Goal: Task Accomplishment & Management: Use online tool/utility

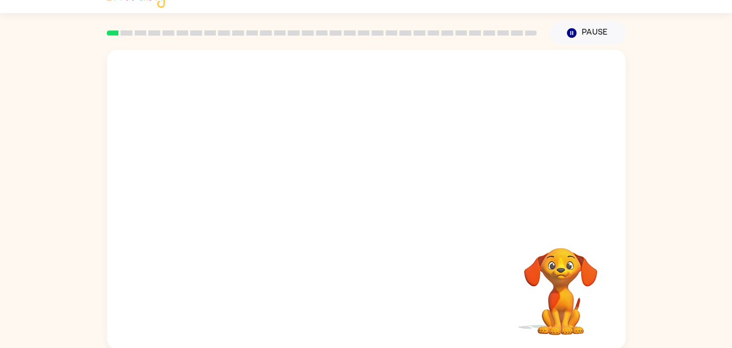
scroll to position [20, 0]
drag, startPoint x: 491, startPoint y: 104, endPoint x: 488, endPoint y: 110, distance: 6.6
click at [488, 110] on video "Your browser must support playing .mp4 files to use Literably. Please try using…" at bounding box center [366, 137] width 519 height 176
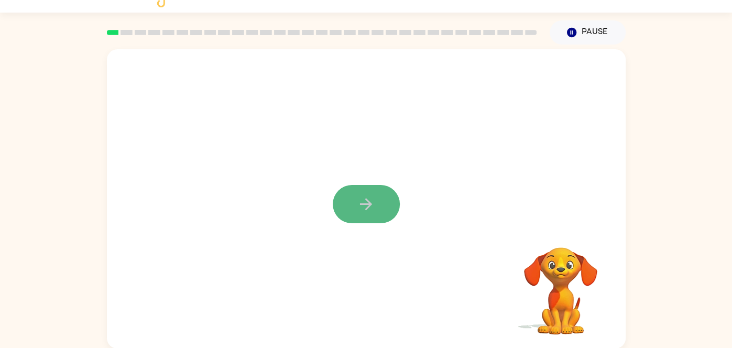
click at [355, 202] on button "button" at bounding box center [366, 204] width 67 height 38
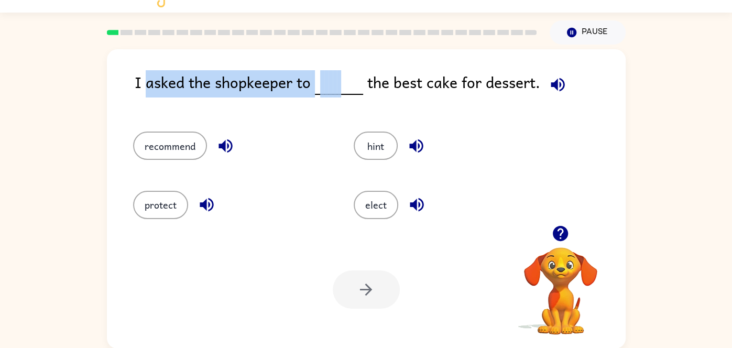
drag, startPoint x: 144, startPoint y: 84, endPoint x: 343, endPoint y: 95, distance: 198.9
click at [343, 95] on div "I asked the shopkeeper to the best cake for dessert." at bounding box center [380, 90] width 491 height 40
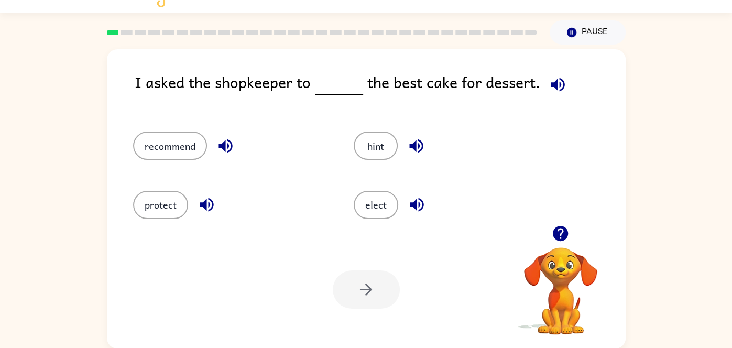
click at [343, 95] on div "I asked the shopkeeper to the best cake for dessert." at bounding box center [380, 90] width 491 height 40
drag, startPoint x: 132, startPoint y: 79, endPoint x: 142, endPoint y: 81, distance: 10.3
click at [142, 81] on div "I asked the shopkeeper to the best cake for dessert. recommend hint protect ele…" at bounding box center [366, 198] width 519 height 299
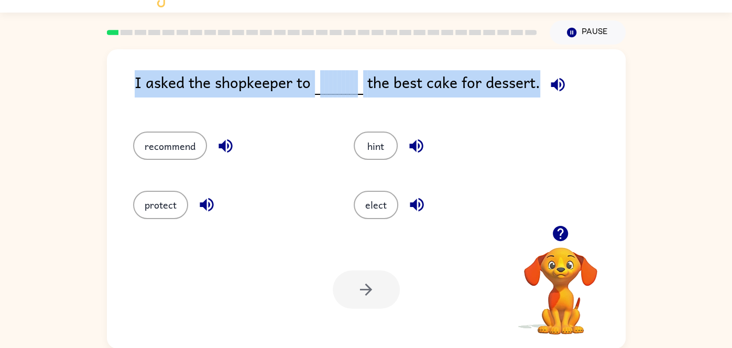
click at [142, 81] on div "I asked the shopkeeper to the best cake for dessert." at bounding box center [380, 90] width 491 height 40
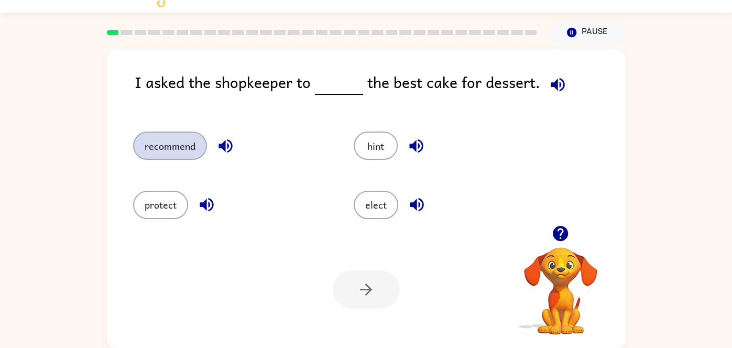
click at [181, 143] on button "recommend" at bounding box center [170, 146] width 74 height 28
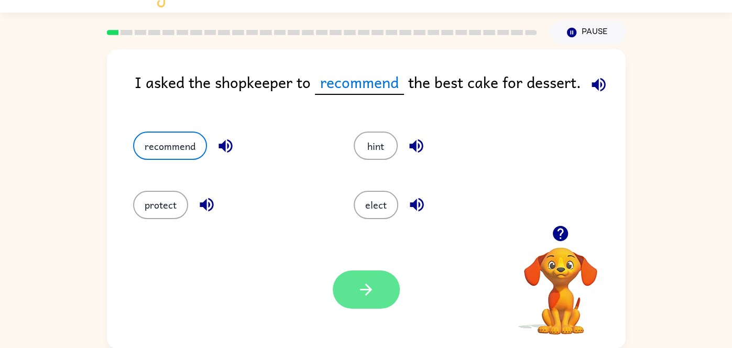
click at [369, 293] on icon "button" at bounding box center [366, 289] width 18 height 18
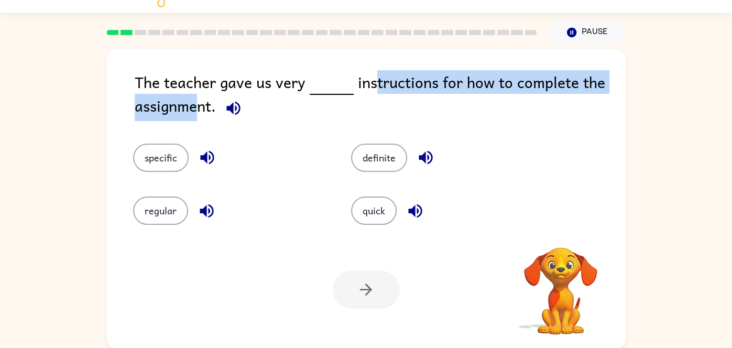
drag, startPoint x: 357, startPoint y: 79, endPoint x: 362, endPoint y: 88, distance: 9.6
click at [362, 88] on div "The teacher gave us very instructions for how to complete the assignment." at bounding box center [380, 96] width 491 height 52
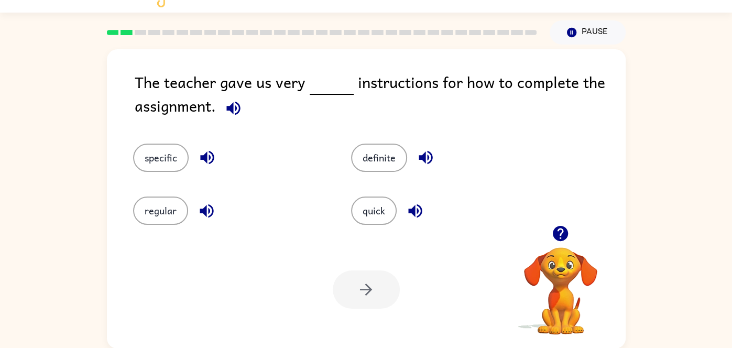
scroll to position [0, 0]
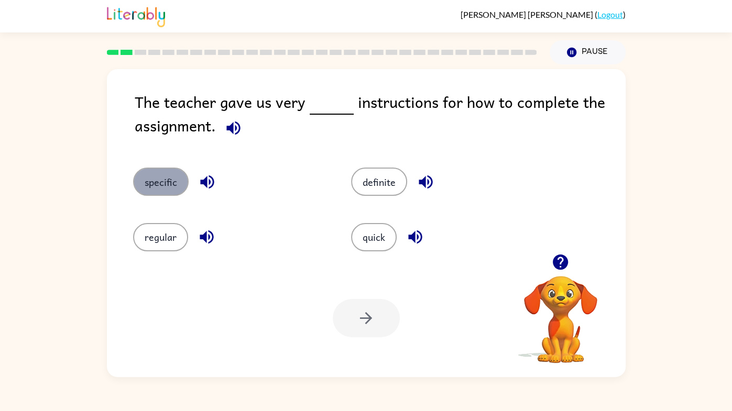
click at [178, 179] on button "specific" at bounding box center [161, 182] width 56 height 28
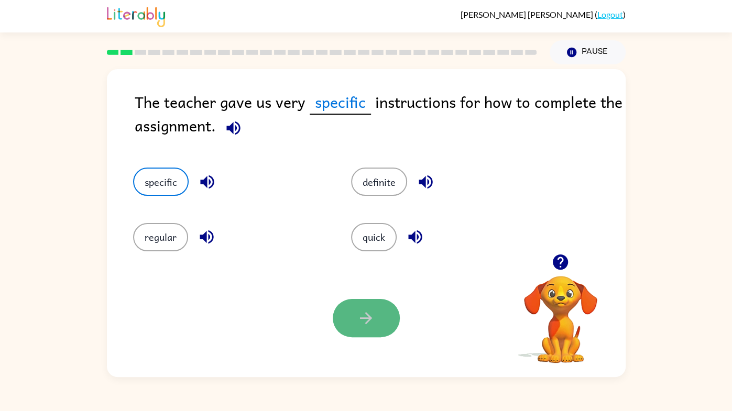
click at [387, 317] on button "button" at bounding box center [366, 318] width 67 height 38
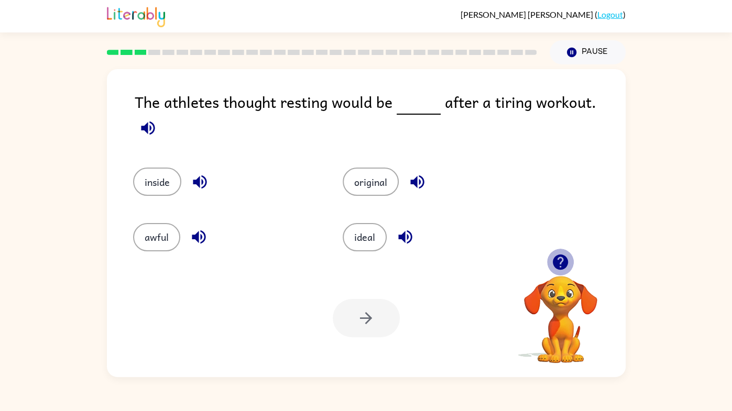
click at [570, 266] on button "button" at bounding box center [560, 262] width 27 height 27
click at [561, 264] on icon "button" at bounding box center [560, 262] width 18 height 18
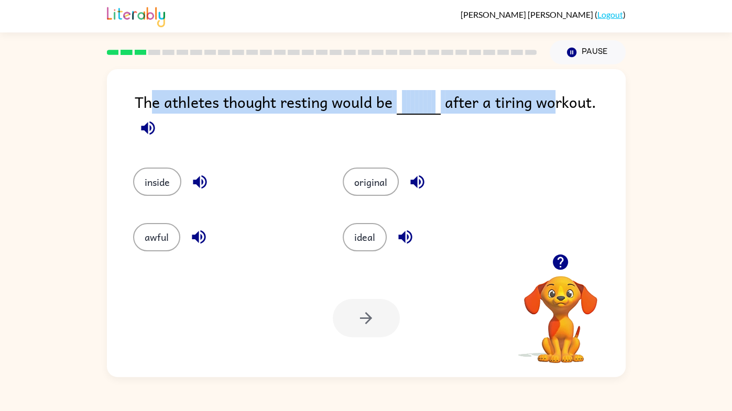
drag, startPoint x: 150, startPoint y: 109, endPoint x: 542, endPoint y: 119, distance: 391.6
click at [542, 119] on div "The athletes thought resting would be after a tiring workout." at bounding box center [380, 118] width 491 height 57
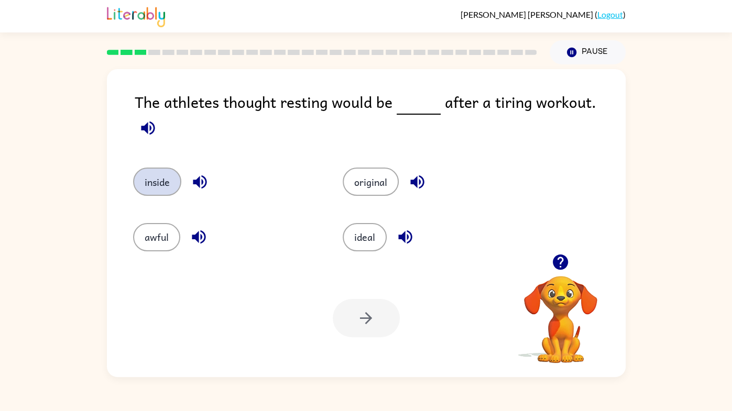
click at [145, 168] on button "inside" at bounding box center [157, 182] width 48 height 28
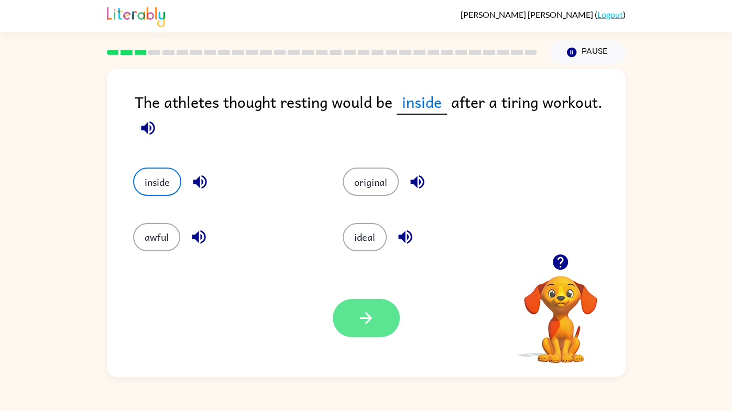
click at [384, 336] on button "button" at bounding box center [366, 318] width 67 height 38
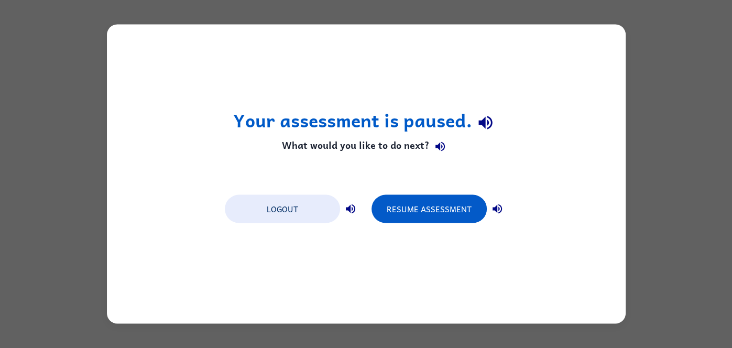
click at [443, 152] on icon "button" at bounding box center [440, 146] width 13 height 13
click at [477, 125] on icon "button" at bounding box center [485, 122] width 18 height 18
click at [488, 125] on icon "button" at bounding box center [485, 122] width 18 height 18
click at [485, 123] on icon "button" at bounding box center [485, 122] width 18 height 18
click at [440, 148] on icon "button" at bounding box center [439, 146] width 9 height 9
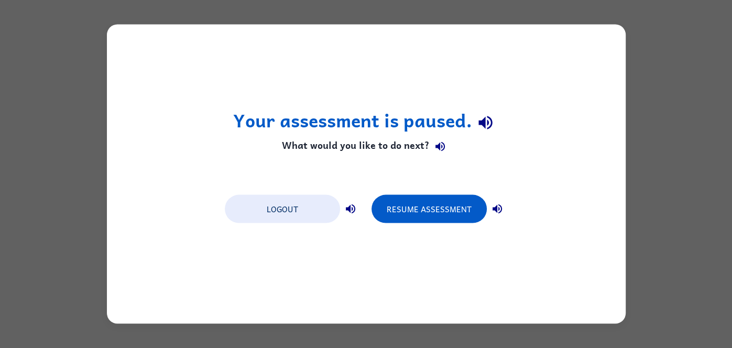
click at [442, 155] on button "button" at bounding box center [440, 146] width 21 height 21
click at [489, 126] on icon "button" at bounding box center [485, 122] width 18 height 18
click at [445, 146] on icon "button" at bounding box center [440, 146] width 13 height 13
click at [351, 215] on button "button" at bounding box center [350, 209] width 21 height 21
click at [501, 206] on icon "button" at bounding box center [497, 209] width 13 height 13
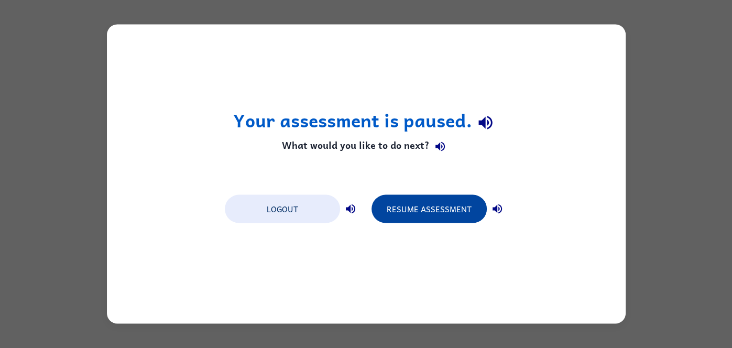
click at [449, 205] on button "Resume Assessment" at bounding box center [429, 209] width 115 height 28
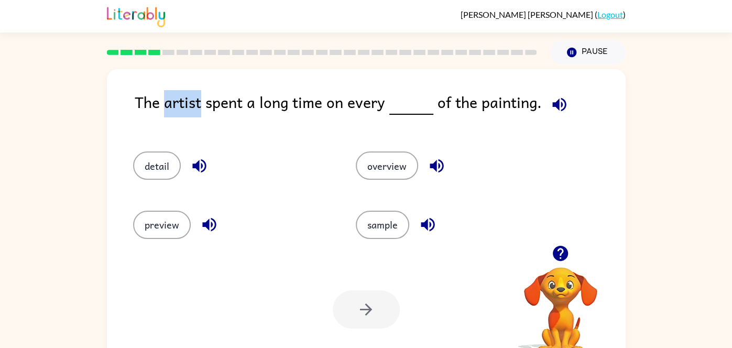
click at [133, 62] on div at bounding box center [322, 52] width 443 height 37
click at [144, 178] on button "detail" at bounding box center [157, 165] width 48 height 28
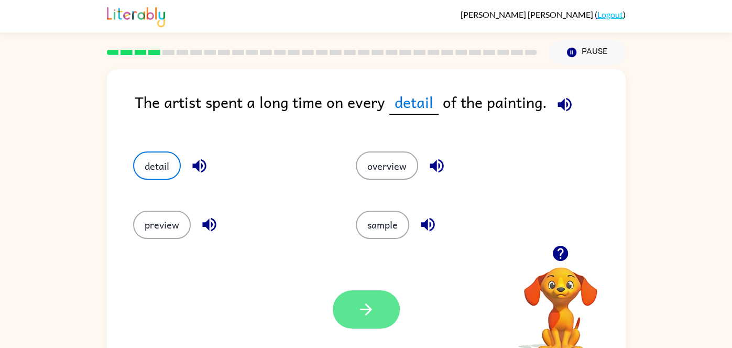
click at [369, 300] on button "button" at bounding box center [366, 309] width 67 height 38
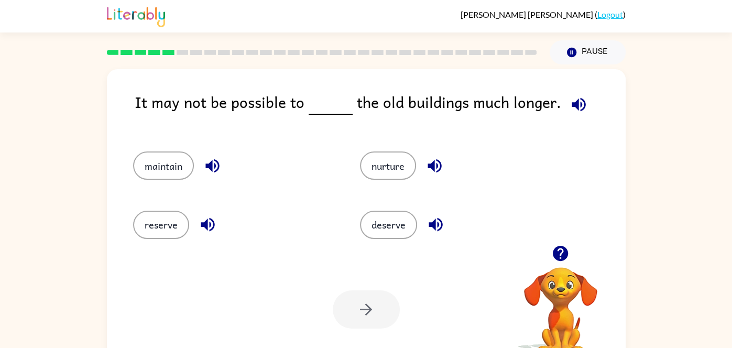
click at [558, 260] on icon "button" at bounding box center [560, 253] width 15 height 15
click at [566, 261] on icon "button" at bounding box center [560, 253] width 18 height 18
click at [0, 293] on div "It may not be possible to the old buildings much longer. maintain nurture reser…" at bounding box center [366, 216] width 732 height 304
click at [142, 172] on button "maintain" at bounding box center [163, 165] width 61 height 28
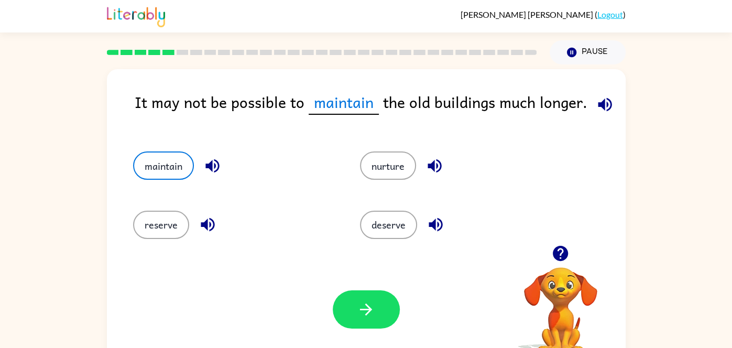
click at [326, 118] on div "It may not be possible to maintain the old buildings much longer." at bounding box center [380, 110] width 491 height 40
click at [210, 168] on icon "button" at bounding box center [212, 166] width 14 height 14
click at [199, 226] on icon "button" at bounding box center [208, 224] width 18 height 18
click at [212, 165] on icon "button" at bounding box center [212, 166] width 14 height 14
click at [213, 166] on icon "button" at bounding box center [212, 166] width 18 height 18
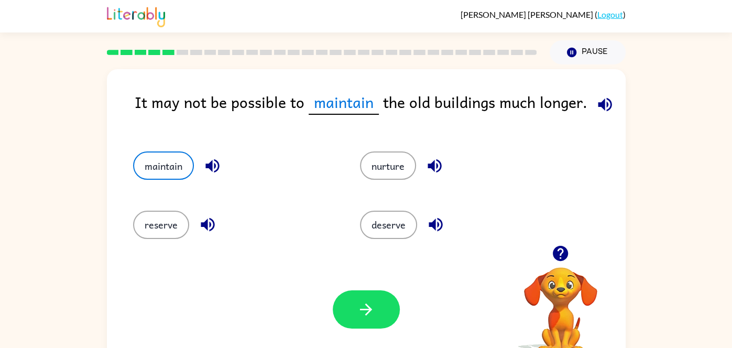
click at [201, 225] on icon "button" at bounding box center [208, 225] width 14 height 14
click at [428, 165] on icon "button" at bounding box center [435, 166] width 14 height 14
click at [438, 230] on icon "button" at bounding box center [436, 225] width 14 height 14
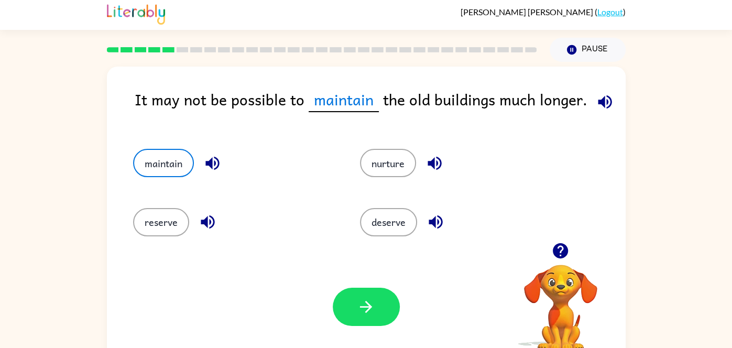
scroll to position [3, 0]
click at [377, 304] on button "button" at bounding box center [366, 306] width 67 height 38
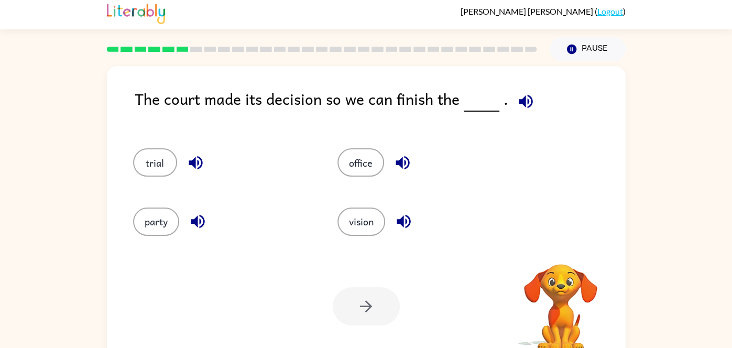
scroll to position [0, 0]
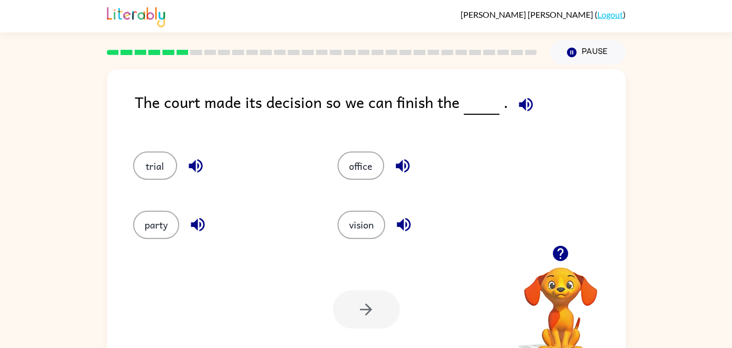
click at [512, 105] on button "button" at bounding box center [525, 104] width 27 height 27
click at [162, 169] on button "trial" at bounding box center [155, 165] width 44 height 28
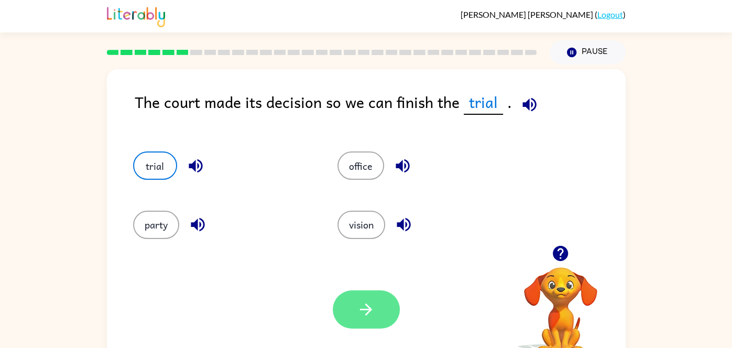
click at [355, 314] on button "button" at bounding box center [366, 309] width 67 height 38
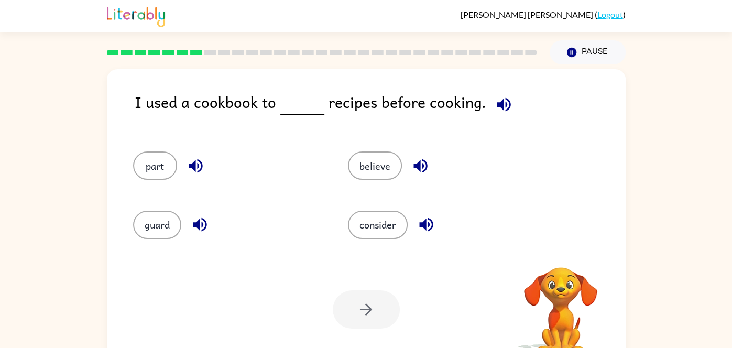
click at [496, 99] on icon "button" at bounding box center [504, 104] width 18 height 18
click at [183, 170] on button "button" at bounding box center [195, 165] width 27 height 27
click at [197, 230] on icon "button" at bounding box center [200, 224] width 18 height 18
click at [413, 165] on icon "button" at bounding box center [420, 166] width 14 height 14
click at [423, 226] on icon "button" at bounding box center [426, 225] width 14 height 14
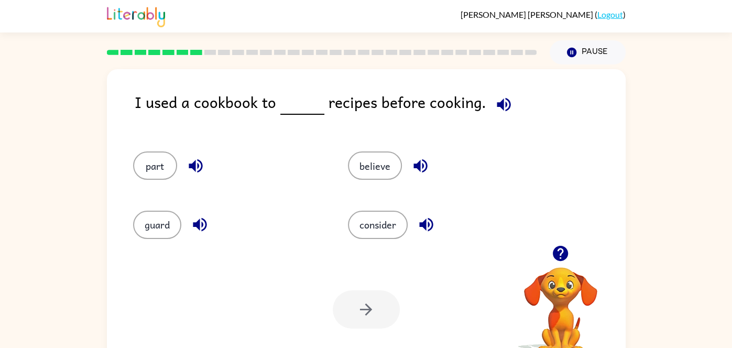
click at [420, 170] on icon "button" at bounding box center [420, 166] width 18 height 18
click at [193, 172] on icon "button" at bounding box center [196, 166] width 18 height 18
click at [196, 227] on icon "button" at bounding box center [200, 224] width 18 height 18
click at [373, 172] on button "believe" at bounding box center [375, 165] width 54 height 28
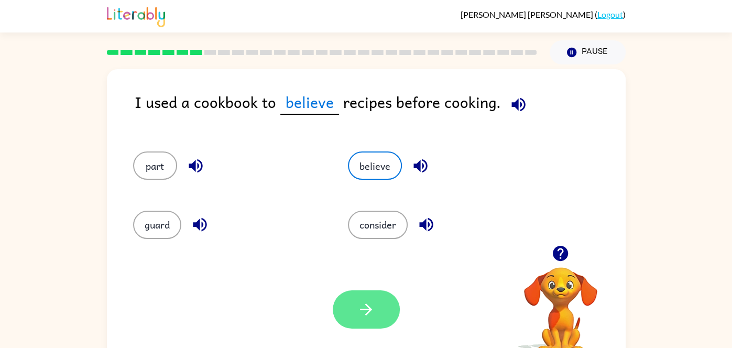
click at [384, 308] on button "button" at bounding box center [366, 309] width 67 height 38
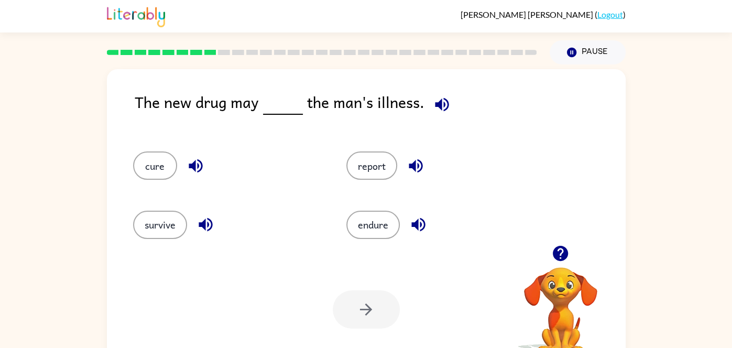
click at [434, 97] on icon "button" at bounding box center [442, 104] width 18 height 18
click at [136, 166] on button "cure" at bounding box center [155, 165] width 44 height 28
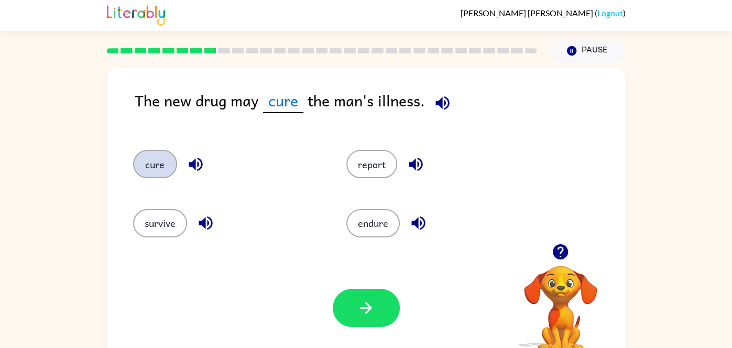
scroll to position [13, 0]
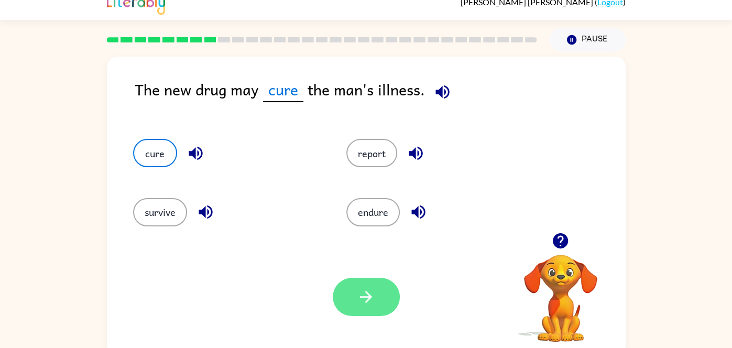
click at [348, 287] on button "button" at bounding box center [366, 297] width 67 height 38
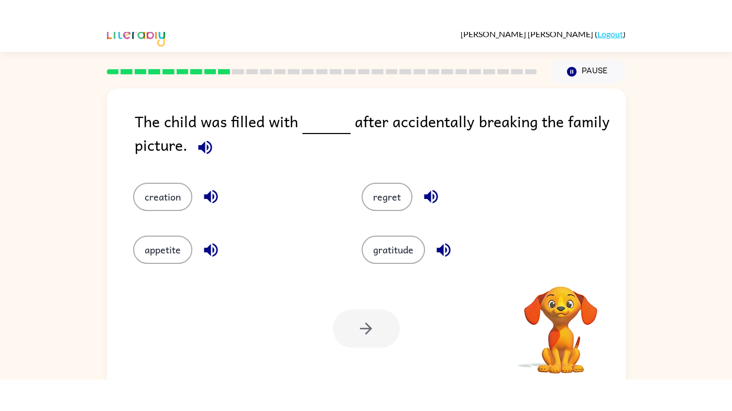
scroll to position [0, 0]
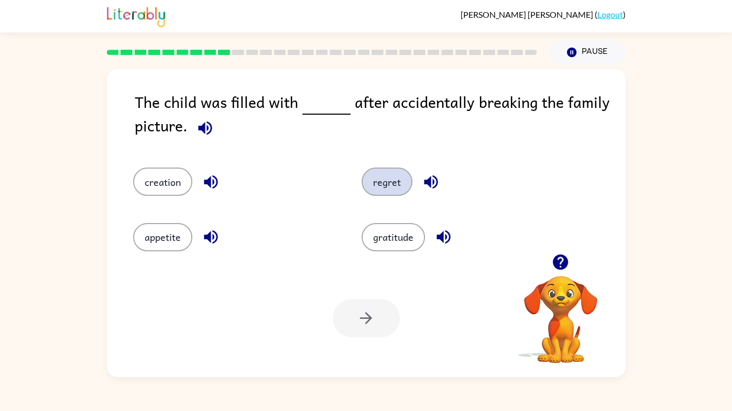
click at [387, 187] on button "regret" at bounding box center [387, 182] width 51 height 28
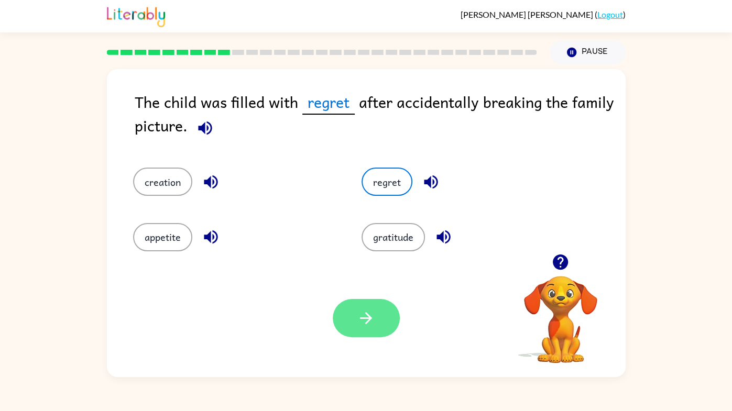
click at [354, 320] on button "button" at bounding box center [366, 318] width 67 height 38
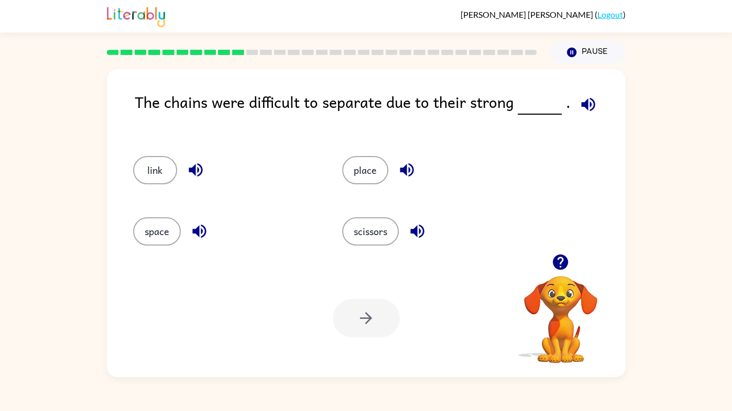
click at [390, 345] on div "Your browser must support playing .mp4 files to use Literably. Please try using…" at bounding box center [366, 318] width 519 height 118
click at [159, 167] on button "link" at bounding box center [155, 170] width 44 height 28
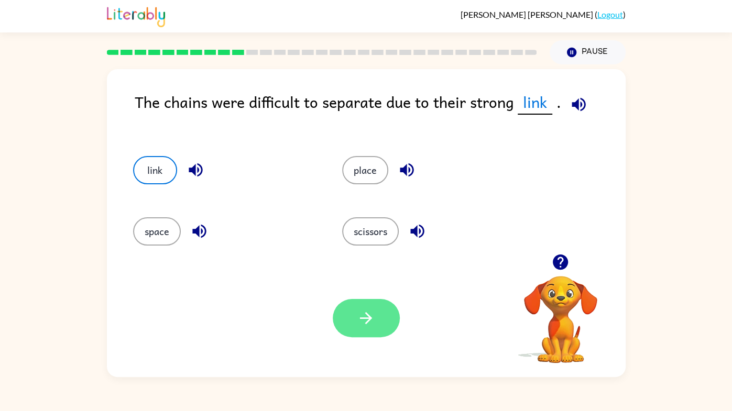
click at [354, 314] on button "button" at bounding box center [366, 318] width 67 height 38
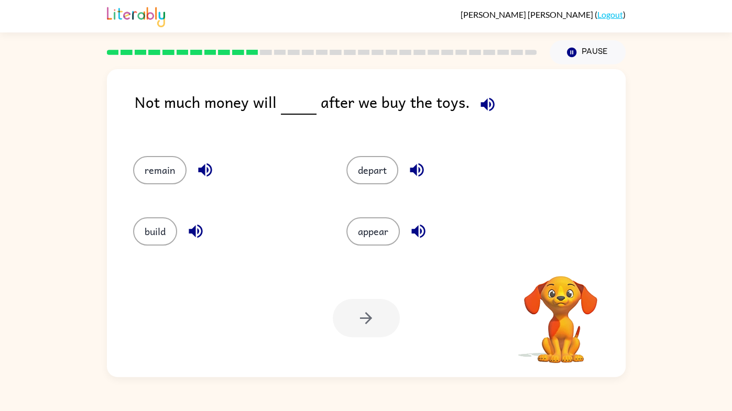
click at [300, 332] on div "Your browser must support playing .mp4 files to use Literably. Please try using…" at bounding box center [366, 318] width 519 height 118
click at [292, 346] on div "Your browser must support playing .mp4 files to use Literably. Please try using…" at bounding box center [366, 318] width 519 height 118
click at [143, 175] on button "remain" at bounding box center [159, 170] width 53 height 28
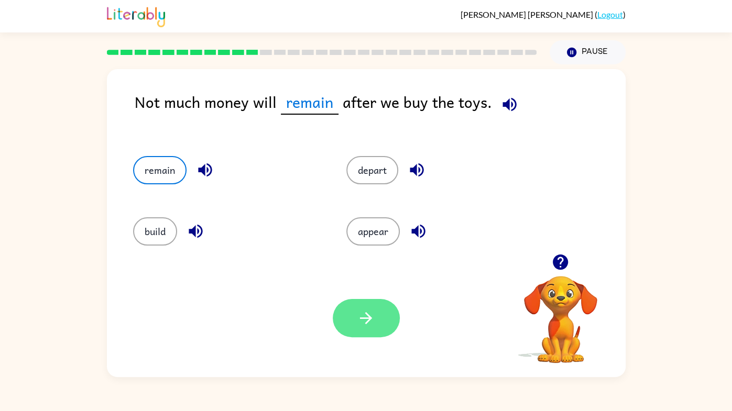
click at [346, 322] on button "button" at bounding box center [366, 318] width 67 height 38
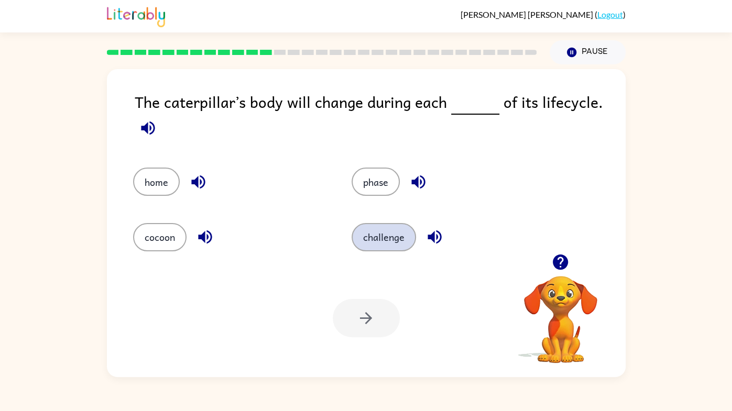
click at [378, 238] on button "challenge" at bounding box center [384, 237] width 64 height 28
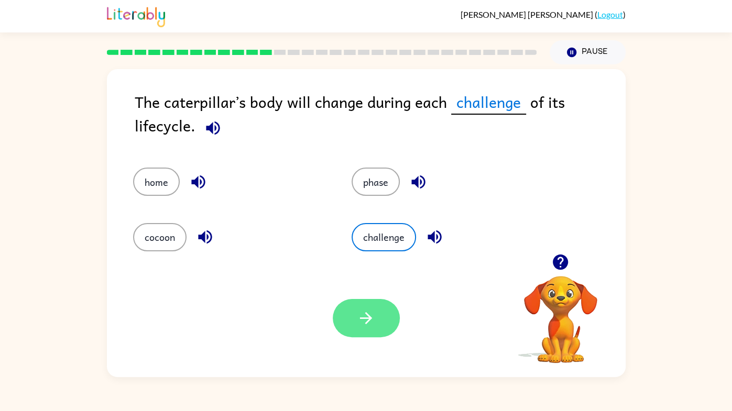
click at [361, 336] on button "button" at bounding box center [366, 318] width 67 height 38
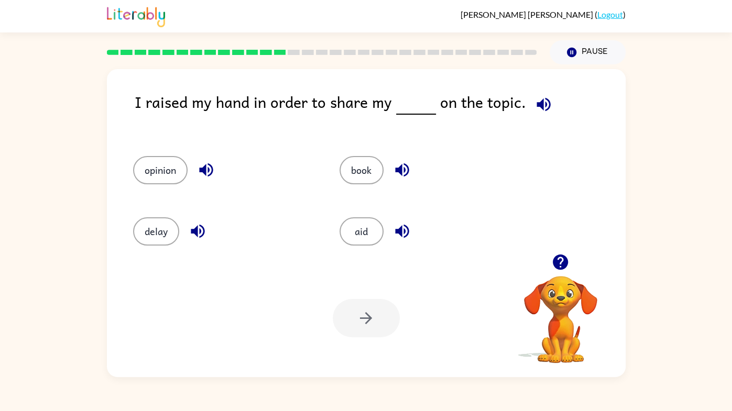
click at [194, 171] on button "button" at bounding box center [206, 170] width 27 height 27
click at [149, 173] on button "opinion" at bounding box center [160, 170] width 54 height 28
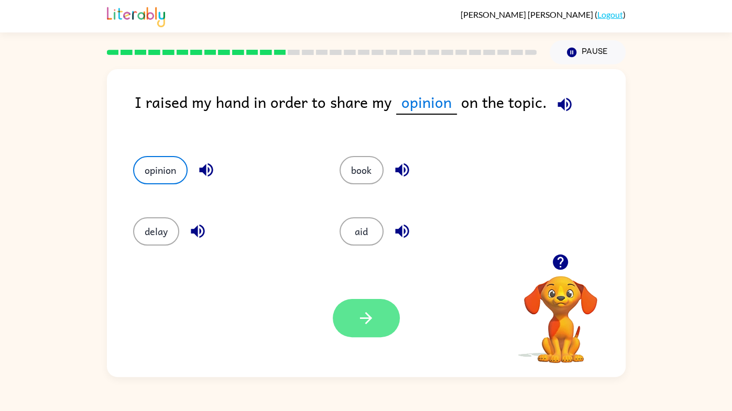
click at [357, 324] on icon "button" at bounding box center [366, 318] width 18 height 18
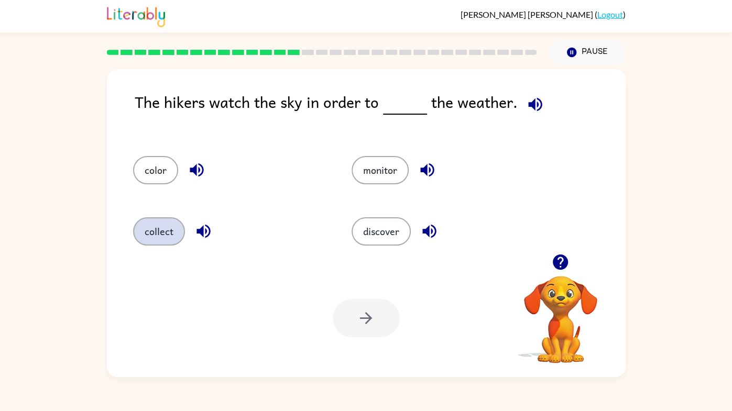
click at [154, 228] on button "collect" at bounding box center [159, 231] width 52 height 28
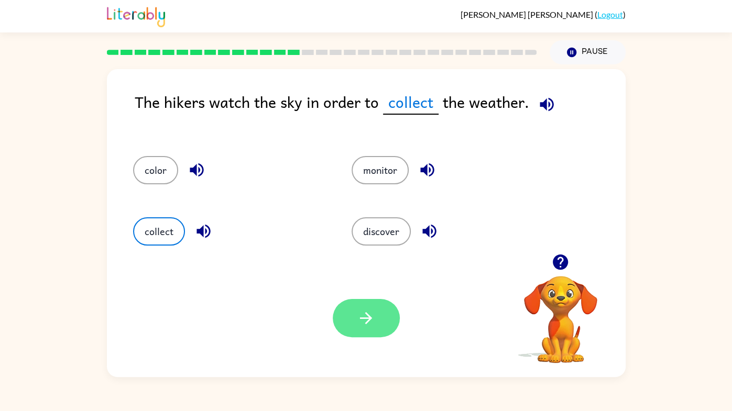
click at [370, 328] on button "button" at bounding box center [366, 318] width 67 height 38
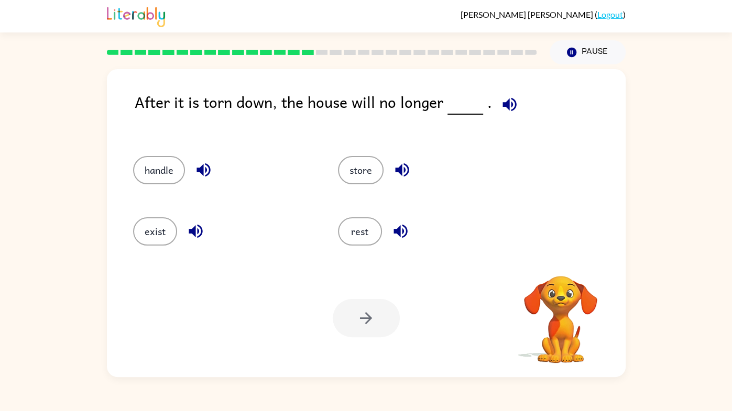
click at [507, 104] on icon "button" at bounding box center [510, 104] width 14 height 14
click at [160, 236] on button "exist" at bounding box center [155, 231] width 44 height 28
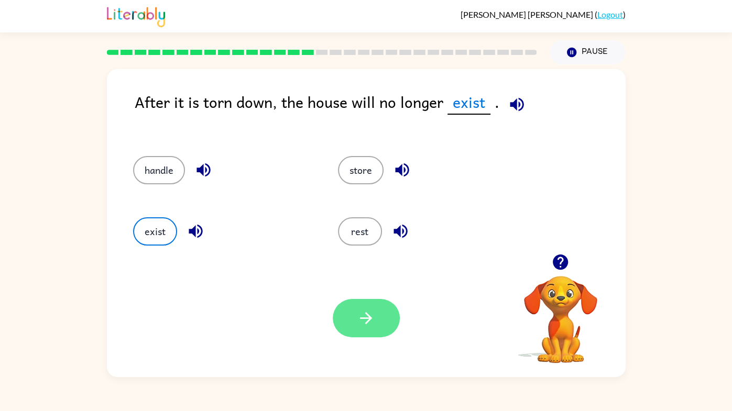
click at [377, 333] on button "button" at bounding box center [366, 318] width 67 height 38
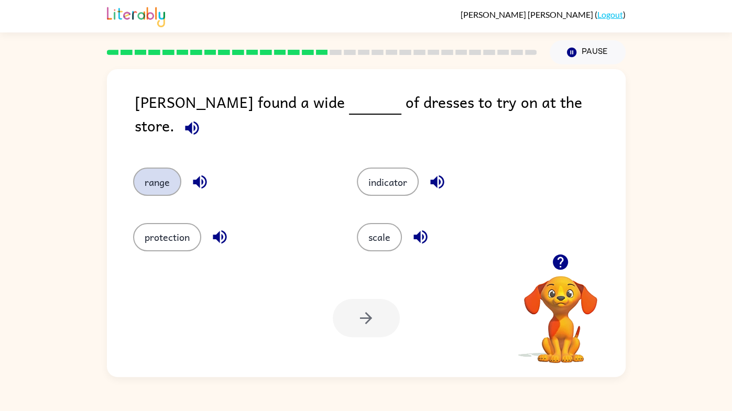
click at [150, 181] on button "range" at bounding box center [157, 182] width 48 height 28
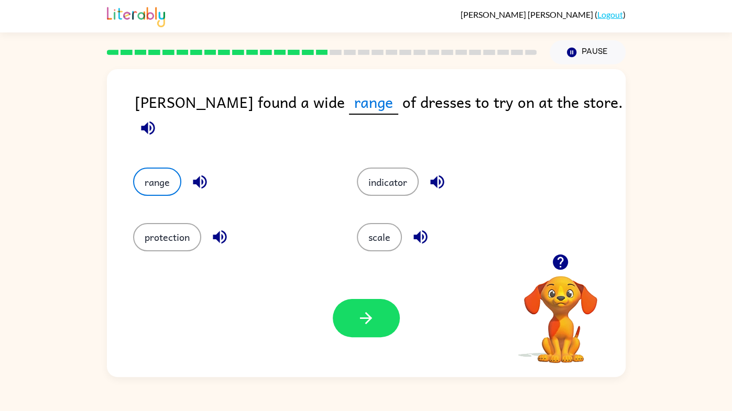
click at [161, 115] on button "button" at bounding box center [148, 128] width 27 height 27
click at [349, 323] on button "button" at bounding box center [366, 318] width 67 height 38
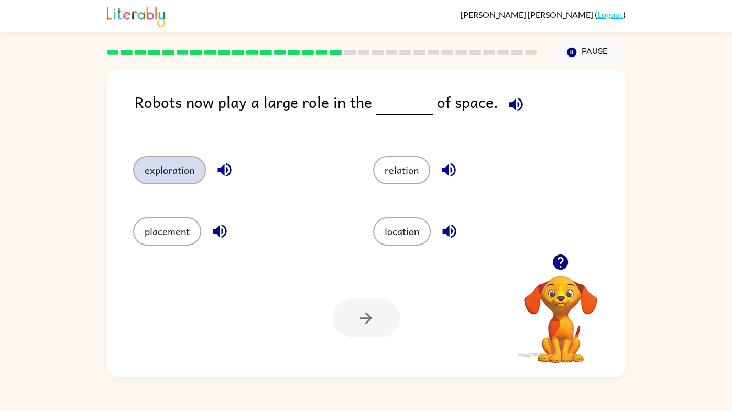
click at [155, 174] on button "exploration" at bounding box center [169, 170] width 73 height 28
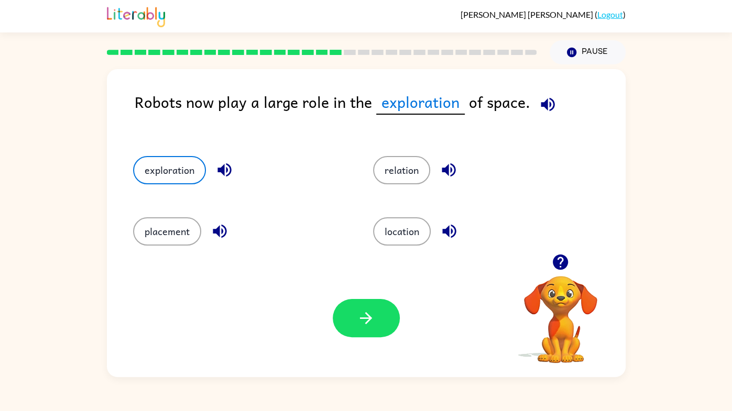
click at [544, 103] on icon "button" at bounding box center [548, 104] width 14 height 14
click at [357, 319] on icon "button" at bounding box center [366, 318] width 18 height 18
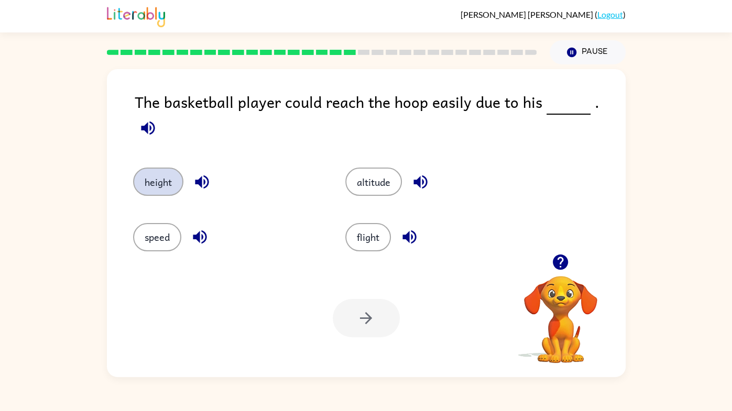
click at [150, 172] on button "height" at bounding box center [158, 182] width 50 height 28
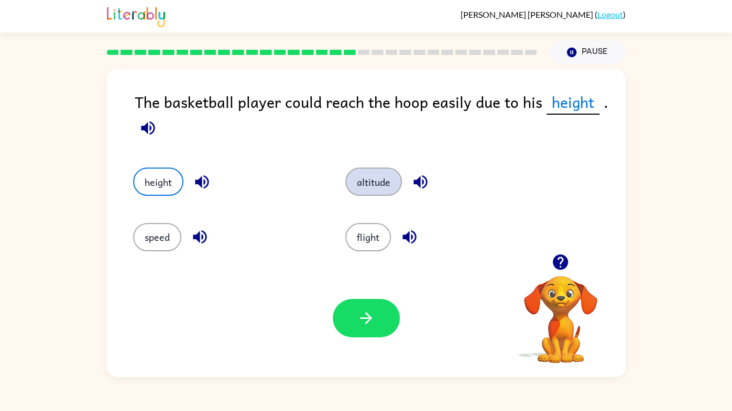
click at [384, 181] on button "altitude" at bounding box center [373, 182] width 57 height 28
click at [146, 185] on button "height" at bounding box center [158, 182] width 50 height 28
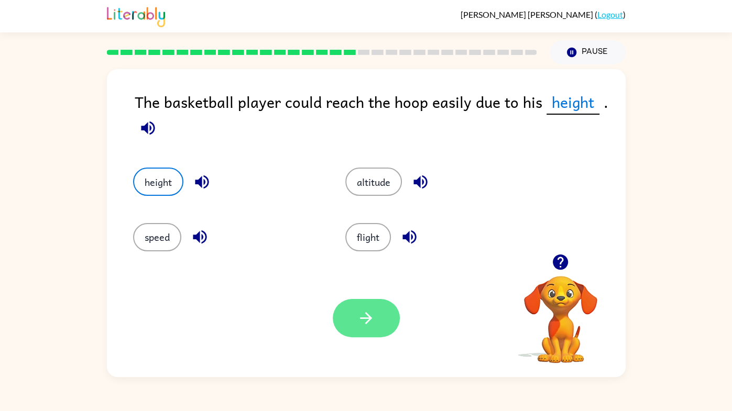
click at [357, 333] on button "button" at bounding box center [366, 318] width 67 height 38
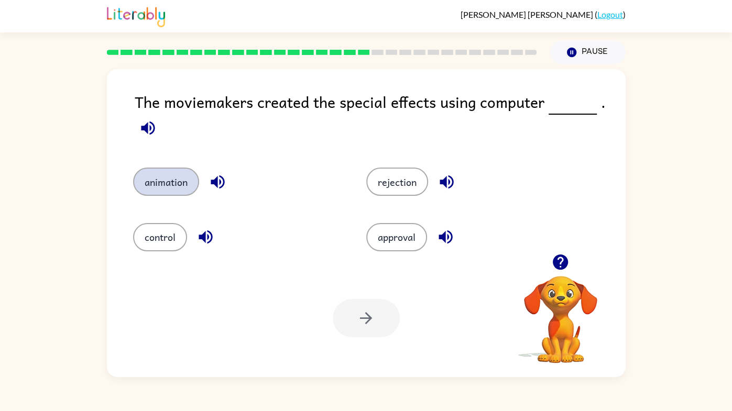
click at [151, 188] on button "animation" at bounding box center [166, 182] width 66 height 28
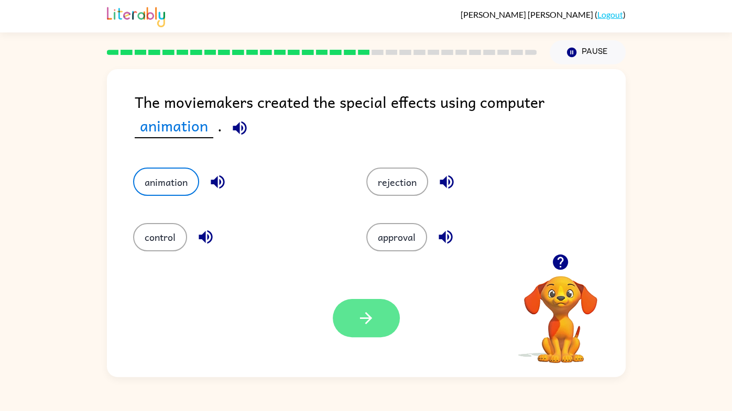
click at [357, 335] on button "button" at bounding box center [366, 318] width 67 height 38
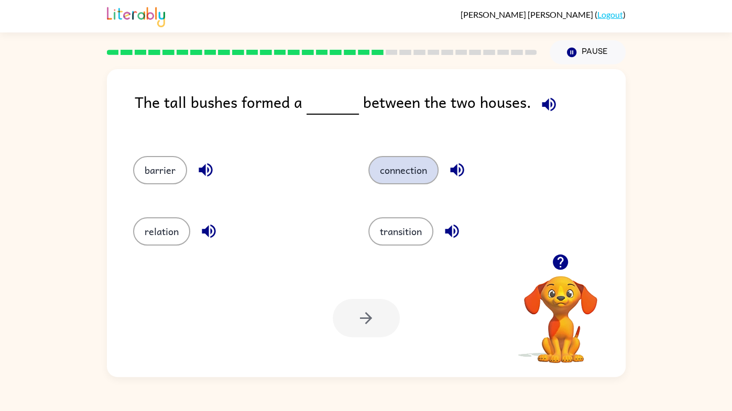
click at [389, 175] on button "connection" at bounding box center [403, 170] width 70 height 28
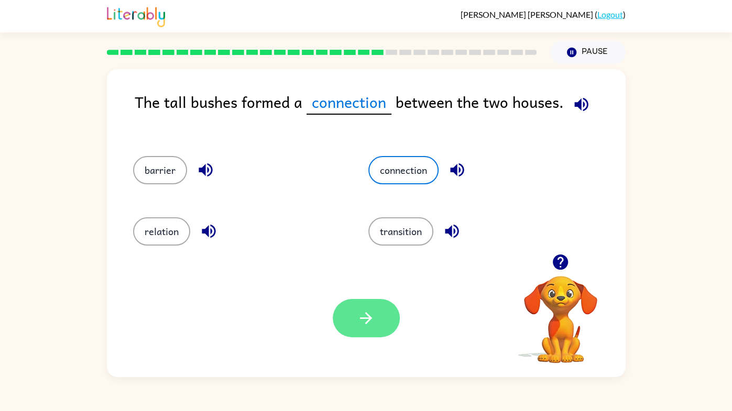
click at [353, 312] on button "button" at bounding box center [366, 318] width 67 height 38
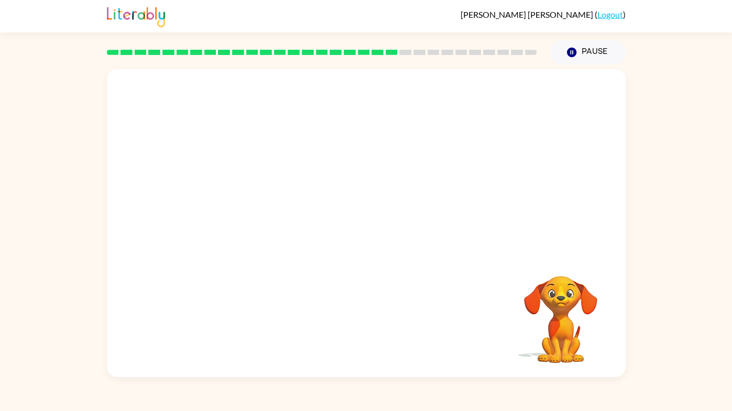
click at [552, 335] on video "Your browser must support playing .mp4 files to use Literably. Please try using…" at bounding box center [560, 312] width 105 height 105
click at [425, 169] on video "Your browser must support playing .mp4 files to use Literably. Please try using…" at bounding box center [366, 161] width 519 height 185
click at [416, 166] on video "Your browser must support playing .mp4 files to use Literably. Please try using…" at bounding box center [366, 161] width 519 height 185
click at [425, 171] on video "Your browser must support playing .mp4 files to use Literably. Please try using…" at bounding box center [366, 161] width 519 height 185
click at [425, 169] on video "Your browser must support playing .mp4 files to use Literably. Please try using…" at bounding box center [366, 161] width 519 height 185
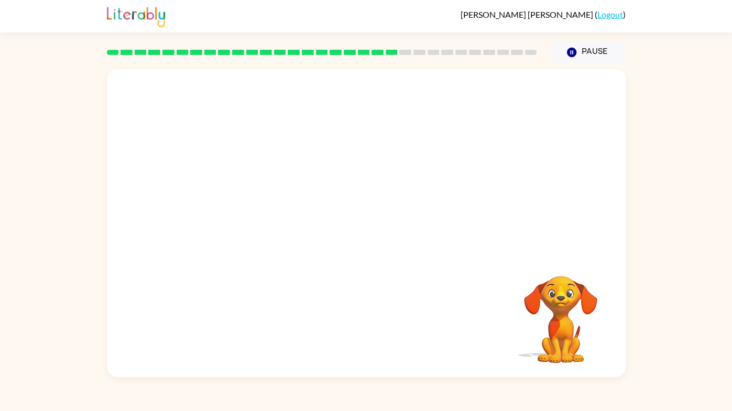
click at [416, 164] on video "Your browser must support playing .mp4 files to use Literably. Please try using…" at bounding box center [366, 161] width 519 height 185
click at [427, 163] on video "Your browser must support playing .mp4 files to use Literably. Please try using…" at bounding box center [366, 161] width 519 height 185
click at [437, 166] on video "Your browser must support playing .mp4 files to use Literably. Please try using…" at bounding box center [366, 161] width 519 height 185
click at [438, 178] on video "Your browser must support playing .mp4 files to use Literably. Please try using…" at bounding box center [366, 161] width 519 height 185
click at [367, 235] on icon "button" at bounding box center [366, 229] width 18 height 18
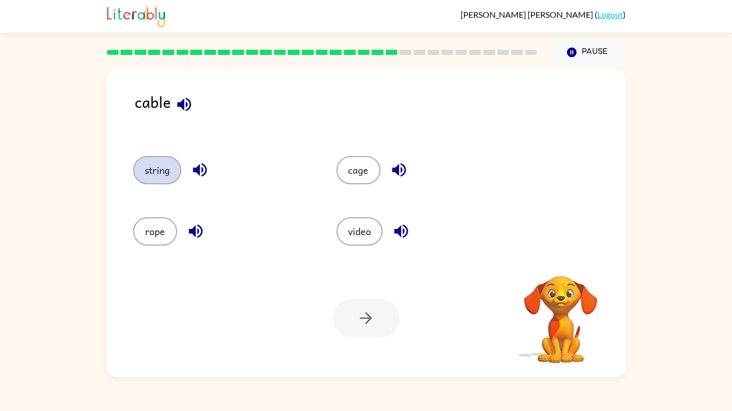
click at [145, 181] on button "string" at bounding box center [157, 170] width 48 height 28
click at [150, 179] on button "string" at bounding box center [157, 170] width 48 height 28
click at [149, 183] on button "string" at bounding box center [157, 170] width 48 height 28
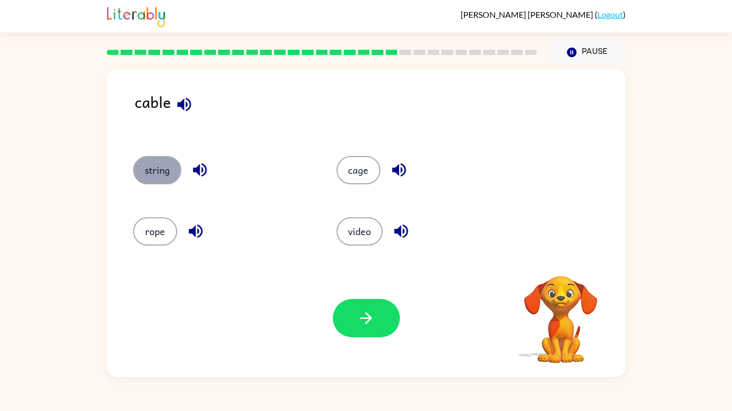
click at [146, 182] on button "string" at bounding box center [157, 170] width 48 height 28
click at [142, 181] on button "string" at bounding box center [157, 170] width 48 height 28
click at [146, 177] on button "string" at bounding box center [157, 170] width 48 height 28
click at [195, 173] on icon "button" at bounding box center [200, 170] width 18 height 18
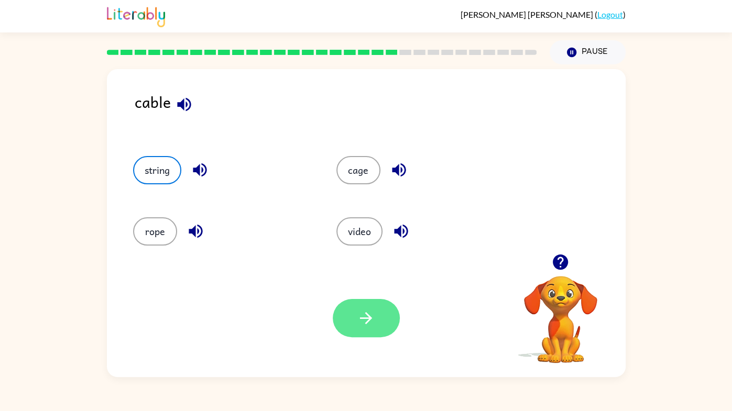
click at [365, 321] on icon "button" at bounding box center [366, 318] width 18 height 18
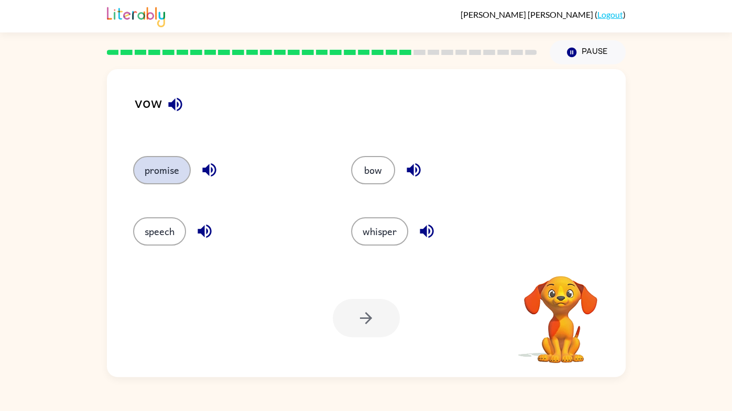
click at [151, 175] on button "promise" at bounding box center [162, 170] width 58 height 28
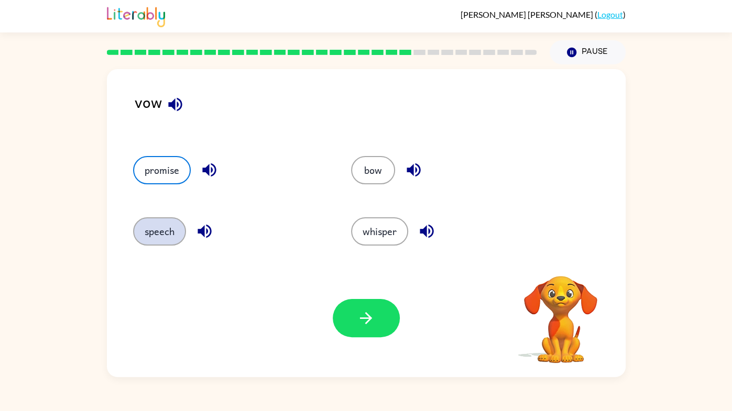
click at [148, 238] on button "speech" at bounding box center [159, 231] width 53 height 28
click at [207, 171] on icon "button" at bounding box center [209, 170] width 14 height 14
click at [156, 165] on button "promise" at bounding box center [162, 170] width 58 height 28
click at [136, 239] on button "speech" at bounding box center [159, 231] width 53 height 28
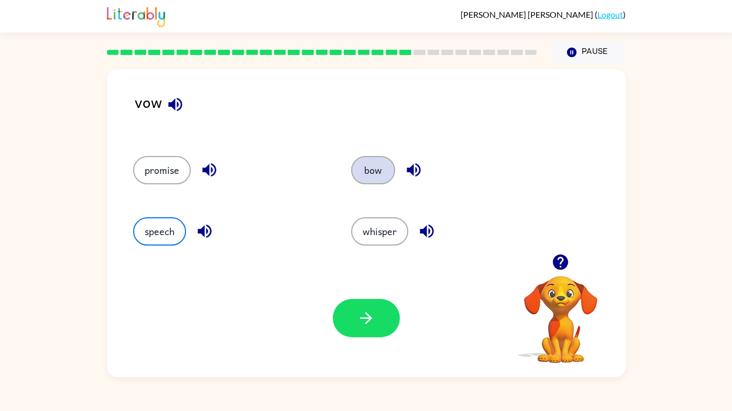
click at [364, 170] on button "bow" at bounding box center [373, 170] width 44 height 28
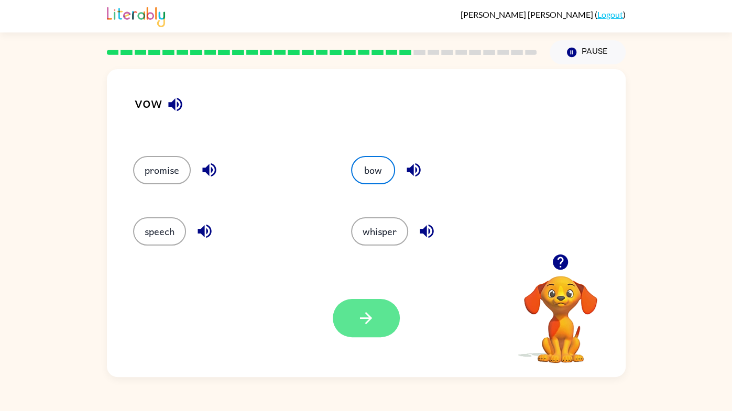
click at [358, 324] on icon "button" at bounding box center [366, 318] width 18 height 18
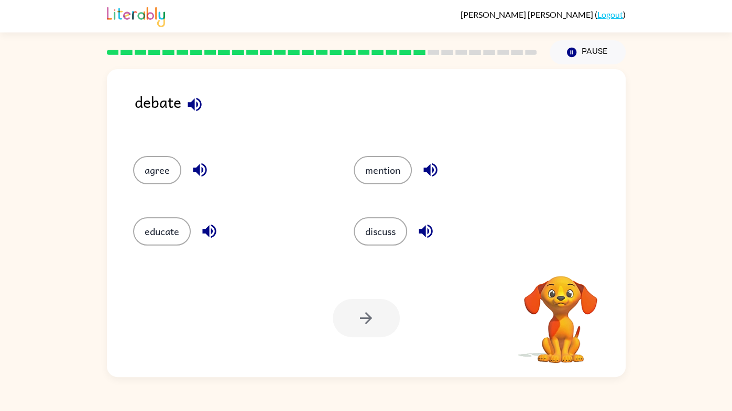
click at [195, 171] on icon "button" at bounding box center [200, 170] width 14 height 14
click at [194, 175] on icon "button" at bounding box center [200, 170] width 18 height 18
click at [379, 239] on button "discuss" at bounding box center [380, 231] width 53 height 28
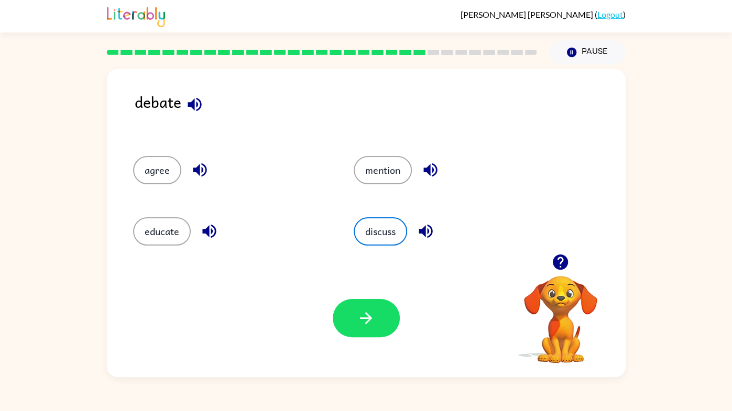
click at [423, 237] on icon "button" at bounding box center [426, 231] width 18 height 18
click at [378, 326] on button "button" at bounding box center [366, 318] width 67 height 38
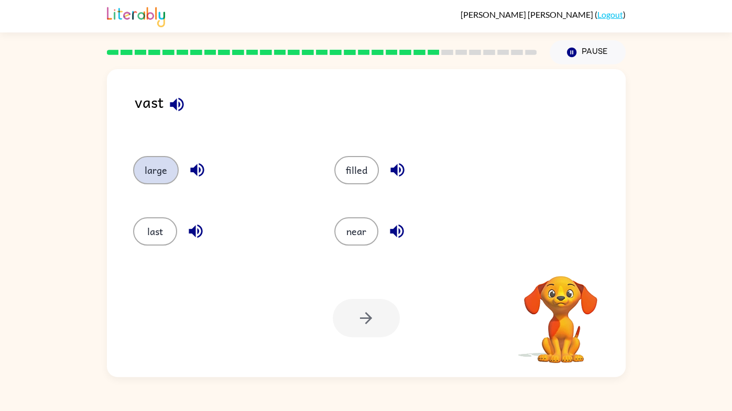
click at [146, 171] on button "large" at bounding box center [156, 170] width 46 height 28
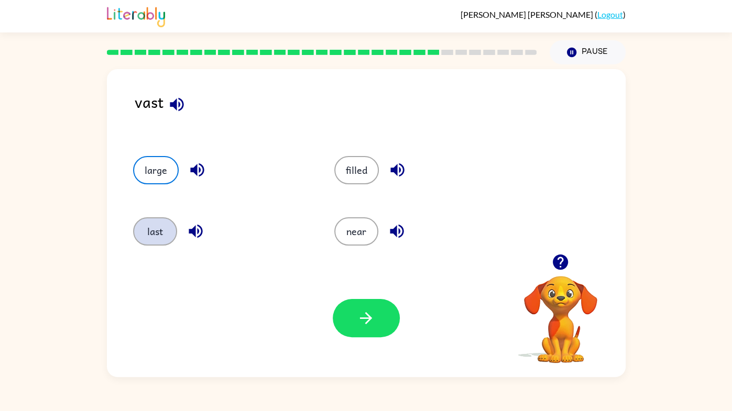
click at [148, 219] on button "last" at bounding box center [155, 231] width 44 height 28
click at [160, 239] on button "last" at bounding box center [155, 231] width 44 height 28
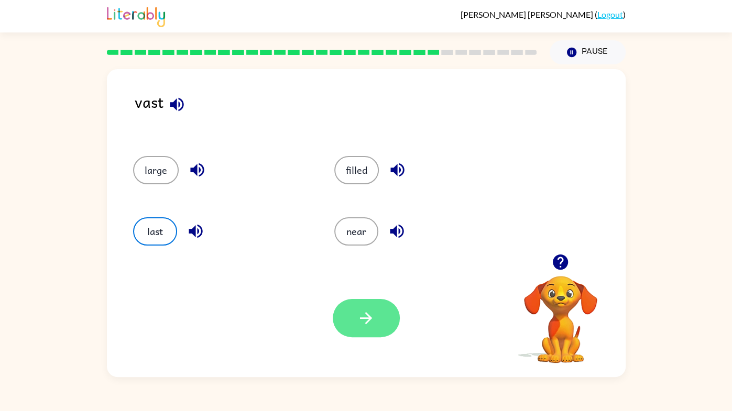
click at [361, 325] on icon "button" at bounding box center [366, 318] width 18 height 18
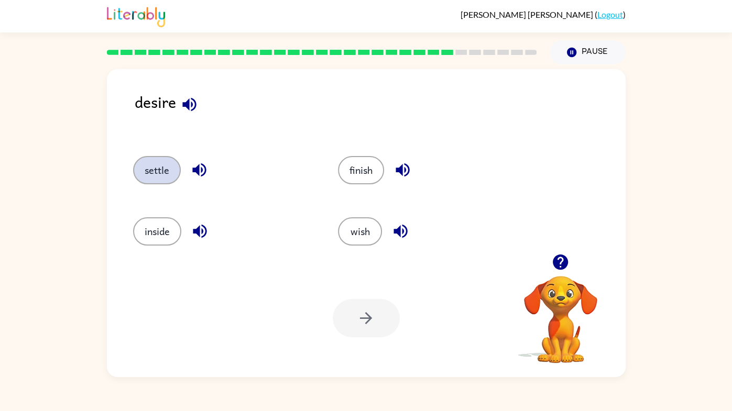
click at [147, 183] on button "settle" at bounding box center [157, 170] width 48 height 28
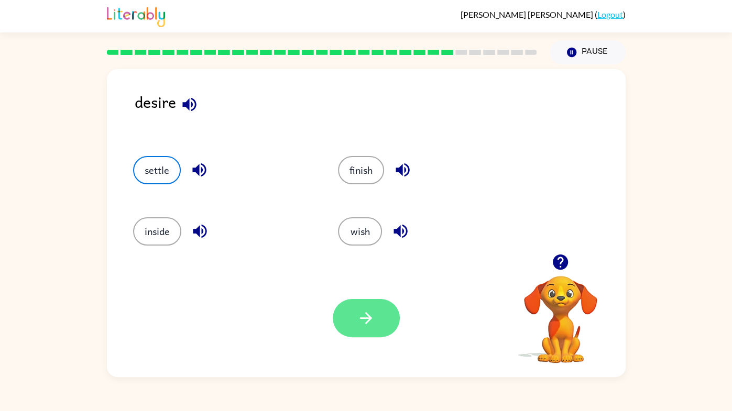
click at [353, 331] on button "button" at bounding box center [366, 318] width 67 height 38
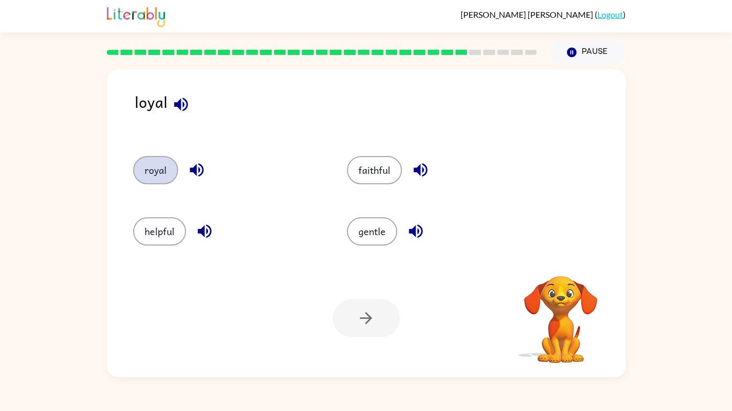
click at [145, 177] on button "royal" at bounding box center [155, 170] width 45 height 28
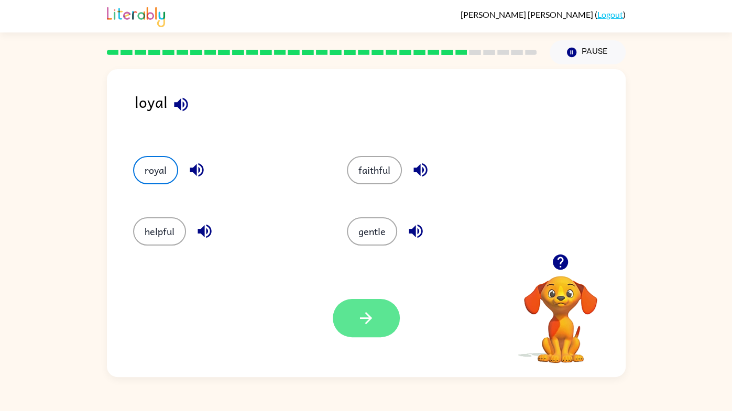
click at [350, 322] on button "button" at bounding box center [366, 318] width 67 height 38
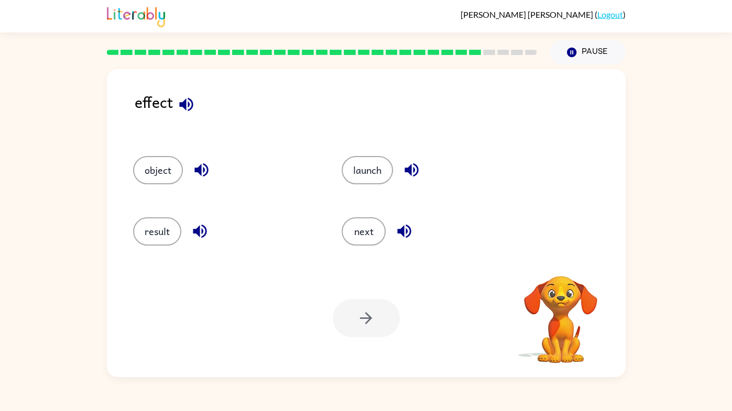
click at [198, 173] on icon "button" at bounding box center [201, 170] width 14 height 14
click at [157, 233] on button "result" at bounding box center [157, 231] width 48 height 28
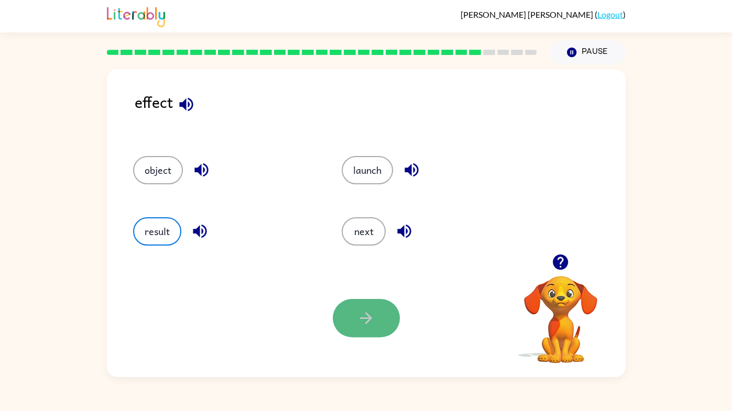
click at [362, 336] on button "button" at bounding box center [366, 318] width 67 height 38
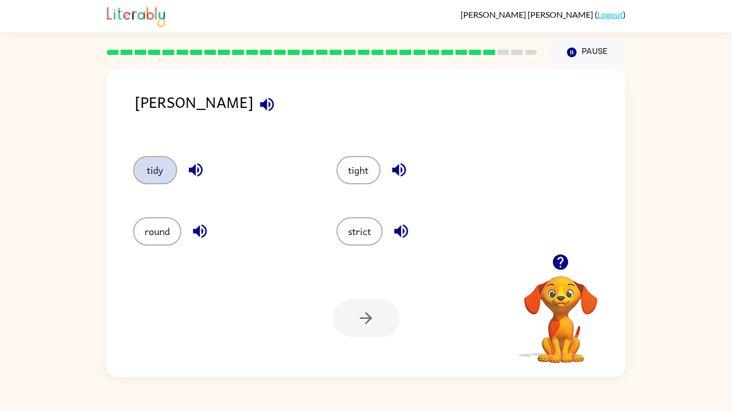
click at [155, 177] on button "tidy" at bounding box center [155, 170] width 44 height 28
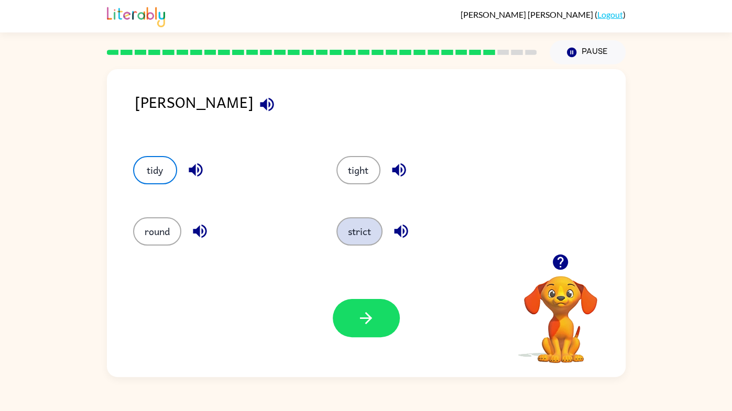
click at [354, 237] on button "strict" at bounding box center [359, 231] width 46 height 28
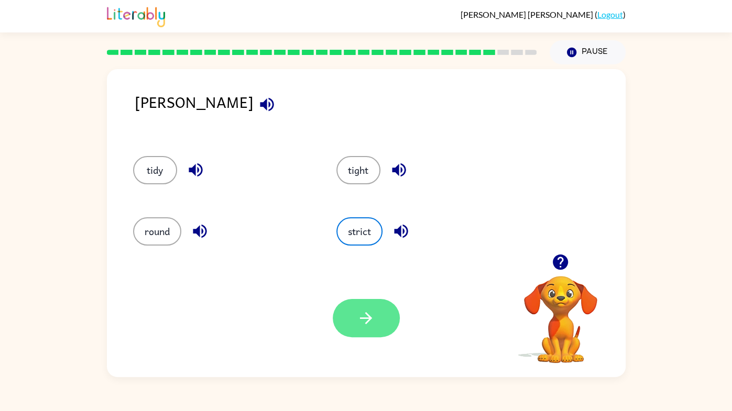
click at [356, 325] on button "button" at bounding box center [366, 318] width 67 height 38
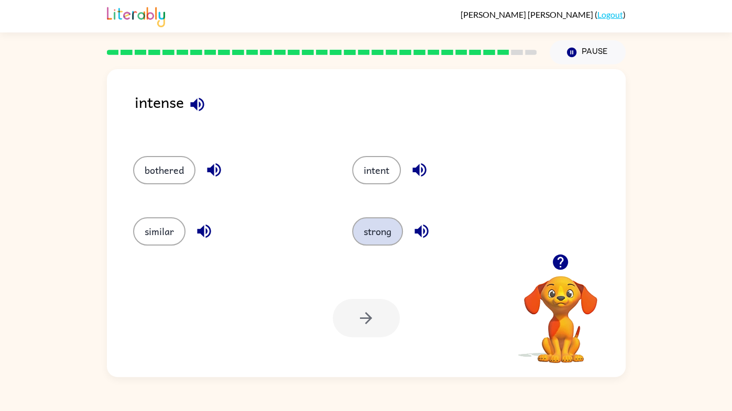
click at [368, 235] on button "strong" at bounding box center [377, 231] width 51 height 28
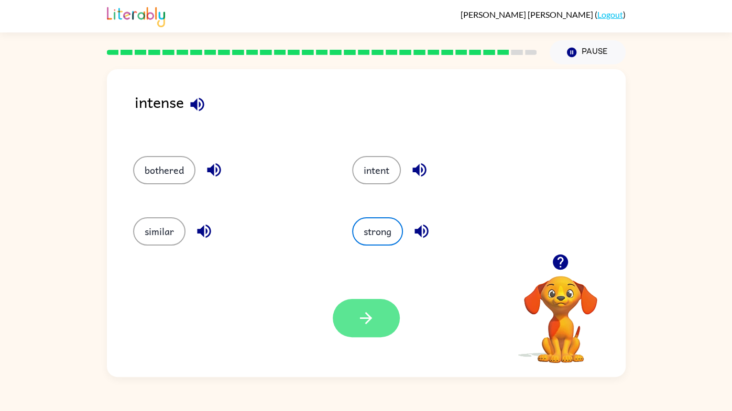
click at [357, 337] on button "button" at bounding box center [366, 318] width 67 height 38
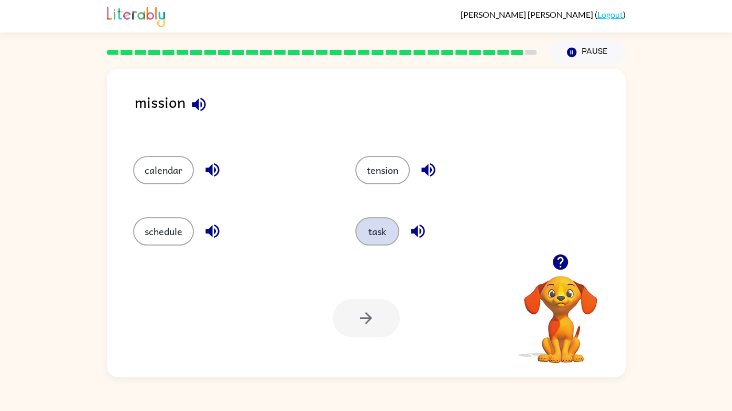
click at [371, 239] on button "task" at bounding box center [377, 231] width 44 height 28
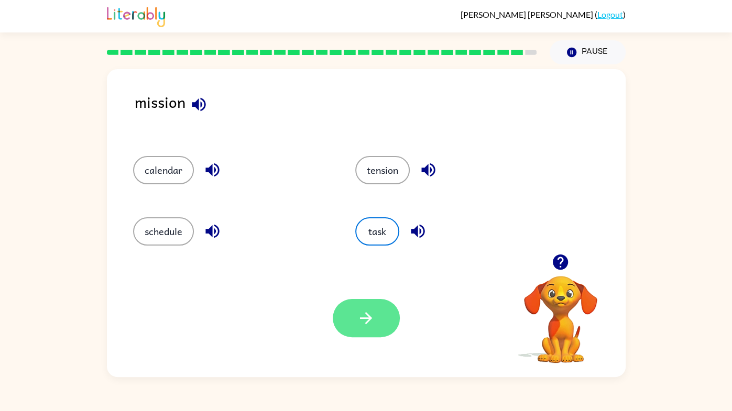
click at [377, 328] on button "button" at bounding box center [366, 318] width 67 height 38
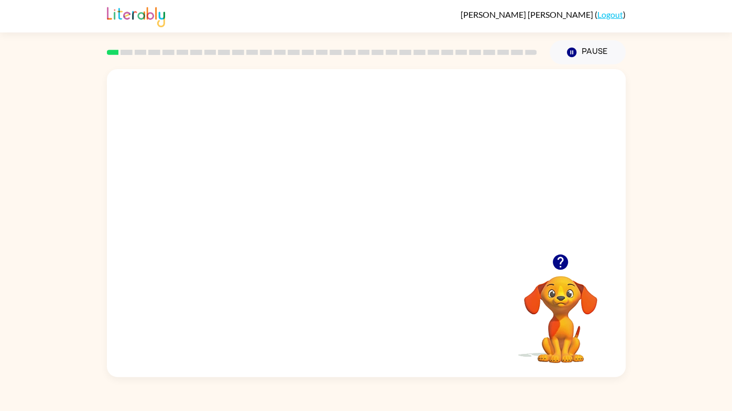
click at [294, 221] on video "Your browser must support playing .mp4 files to use Literably. Please try using…" at bounding box center [366, 161] width 519 height 185
click at [263, 230] on video "Your browser must support playing .mp4 files to use Literably. Please try using…" at bounding box center [366, 161] width 519 height 185
click at [257, 233] on video "Your browser must support playing .mp4 files to use Literably. Please try using…" at bounding box center [366, 161] width 519 height 185
click at [262, 237] on video "Your browser must support playing .mp4 files to use Literably. Please try using…" at bounding box center [366, 161] width 519 height 185
click at [265, 237] on video "Your browser must support playing .mp4 files to use Literably. Please try using…" at bounding box center [366, 161] width 519 height 185
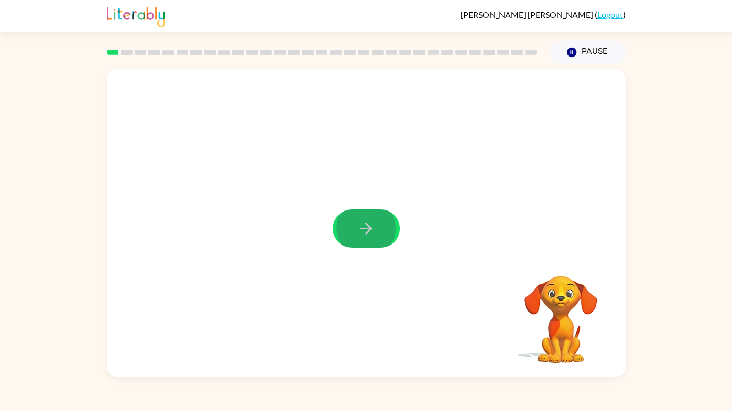
click at [333, 210] on button "button" at bounding box center [366, 229] width 67 height 38
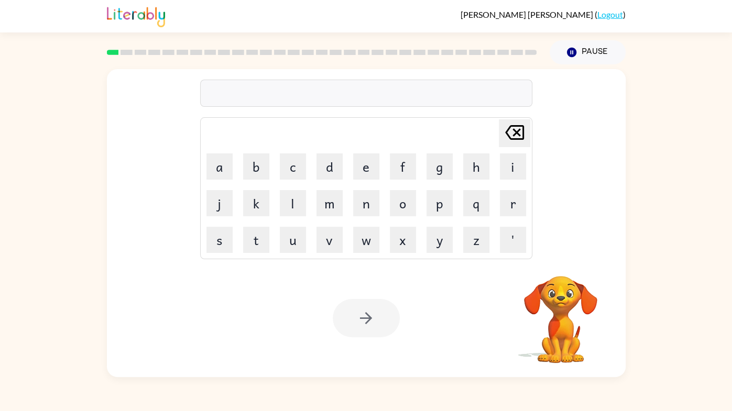
type button "c"
type button "d"
type button "e"
type button "f"
type button "g"
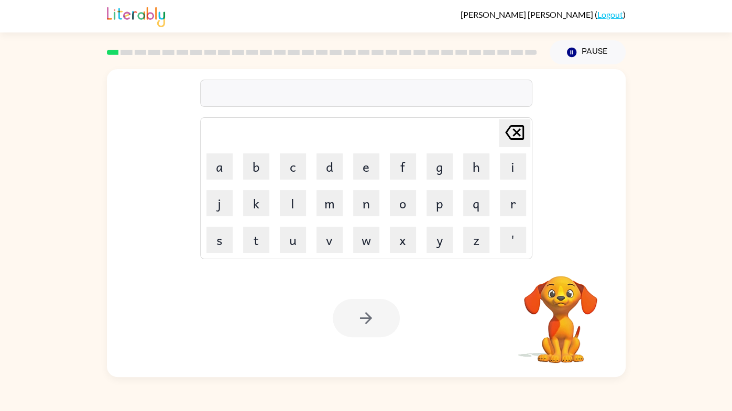
type button "h"
type button "i"
type button "j"
type button "k"
type button "l"
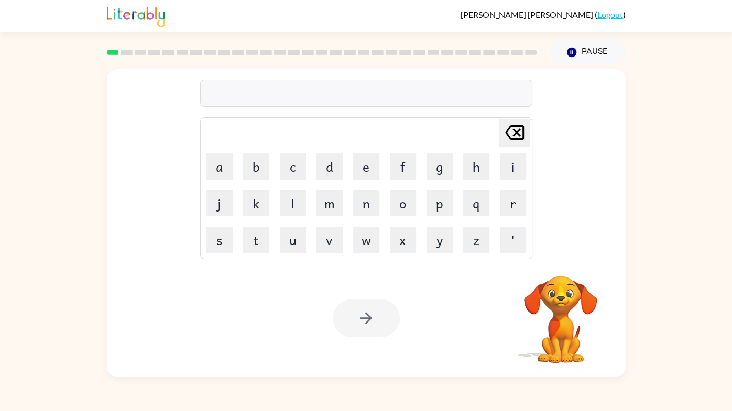
type button "m"
type button "n"
type button "o"
type button "p"
type button "q"
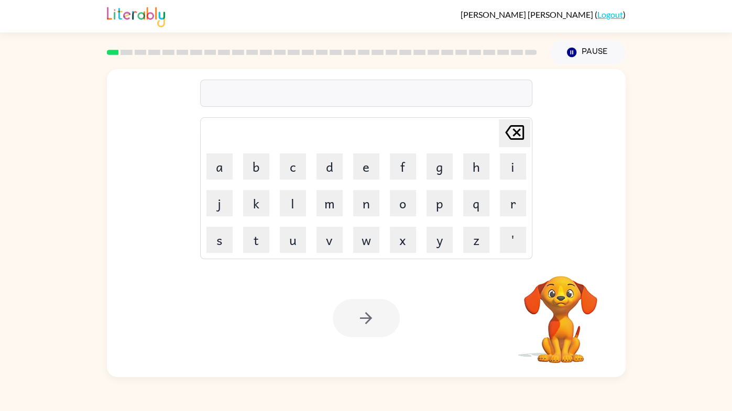
type button "r"
type button "s"
type button "t"
type button "u"
type button "v"
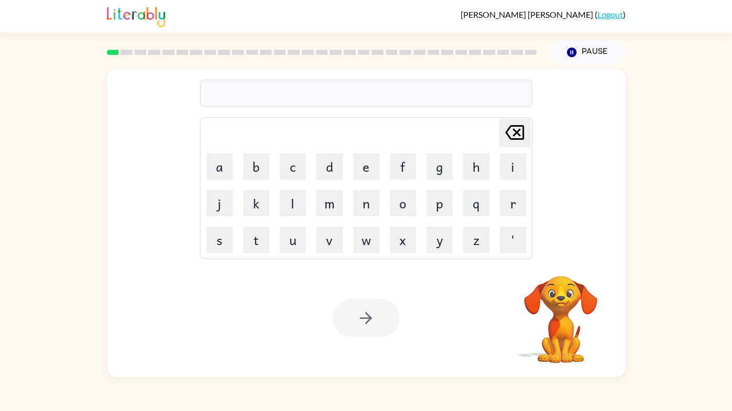
type button "w"
type button "x"
type button "y"
type button "z"
type button "'"
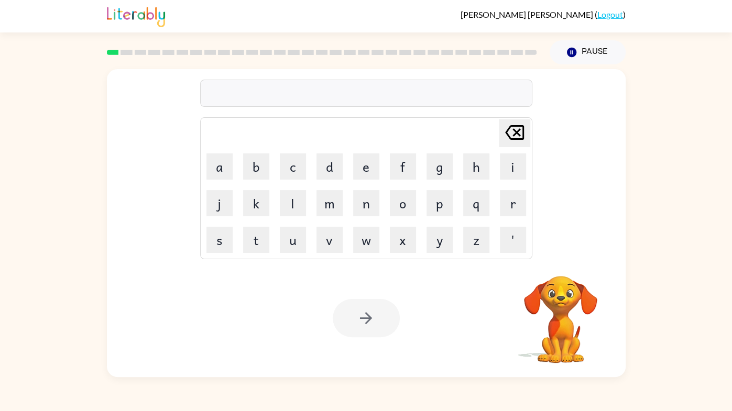
type button "delete"
type button "a"
type button "b"
click at [234, 86] on div at bounding box center [366, 93] width 332 height 27
click at [220, 100] on div at bounding box center [366, 93] width 332 height 27
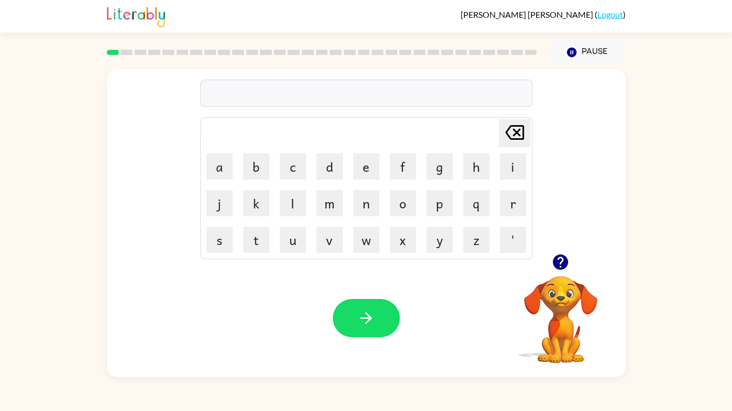
click at [217, 97] on div at bounding box center [366, 93] width 332 height 27
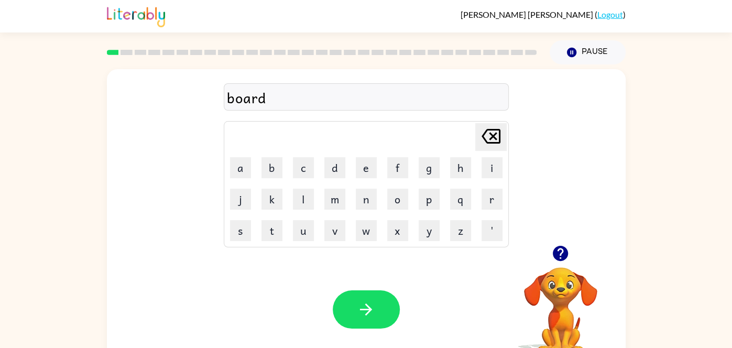
click at [561, 247] on icon "button" at bounding box center [560, 253] width 15 height 15
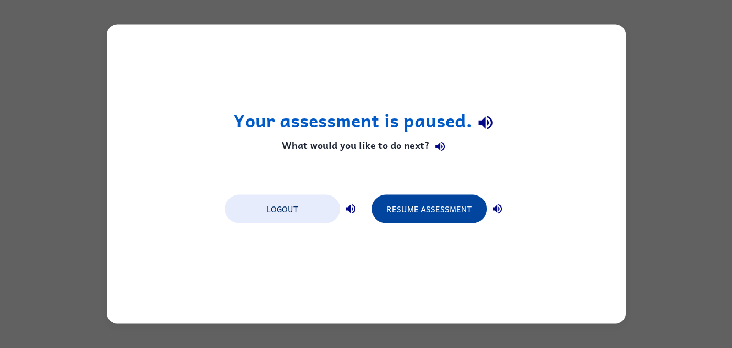
click at [419, 198] on button "Resume Assessment" at bounding box center [429, 209] width 115 height 28
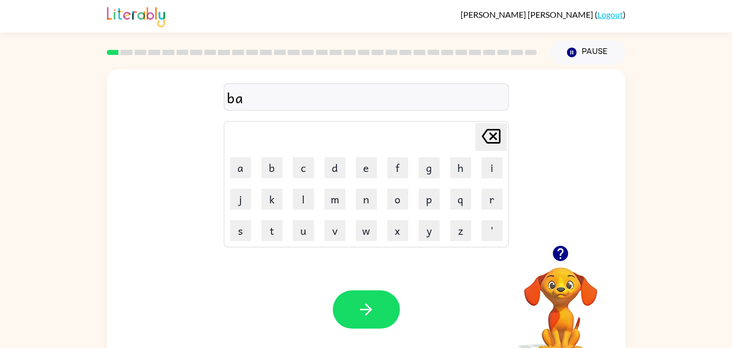
click at [274, 106] on div "ba" at bounding box center [366, 97] width 279 height 22
click at [361, 304] on icon "button" at bounding box center [366, 309] width 18 height 18
click at [379, 299] on button "button" at bounding box center [366, 309] width 67 height 38
click at [230, 97] on div at bounding box center [366, 96] width 285 height 27
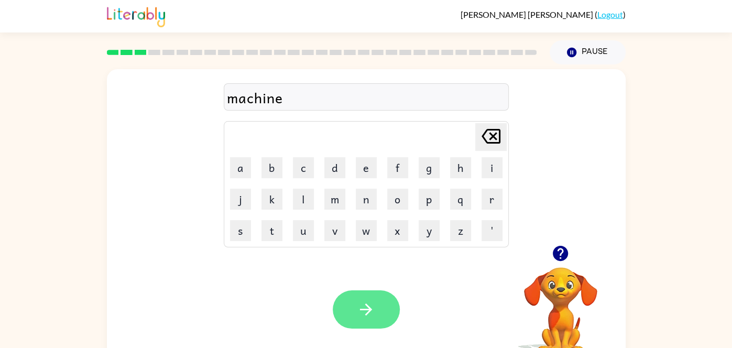
click at [377, 305] on button "button" at bounding box center [366, 309] width 67 height 38
click at [366, 315] on icon "button" at bounding box center [366, 309] width 12 height 12
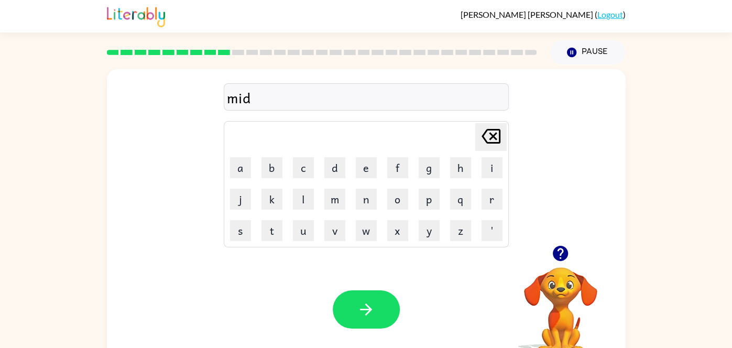
scroll to position [20, 0]
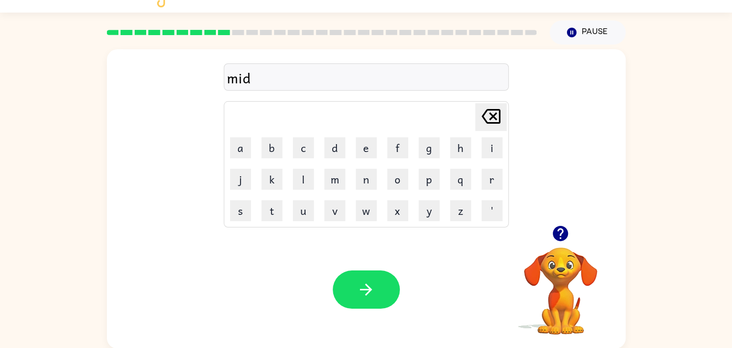
click at [267, 84] on div "mid" at bounding box center [366, 78] width 279 height 22
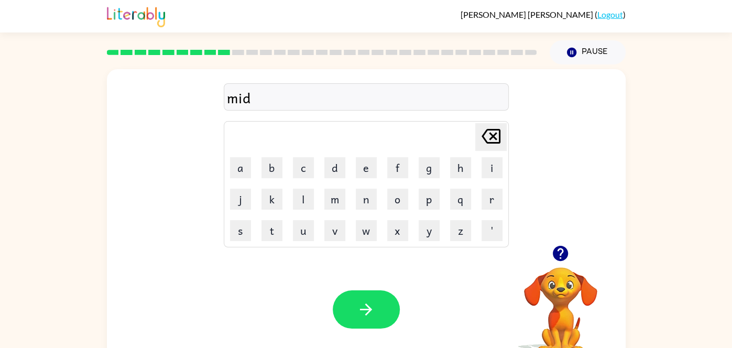
click at [264, 99] on div "mid" at bounding box center [366, 97] width 279 height 22
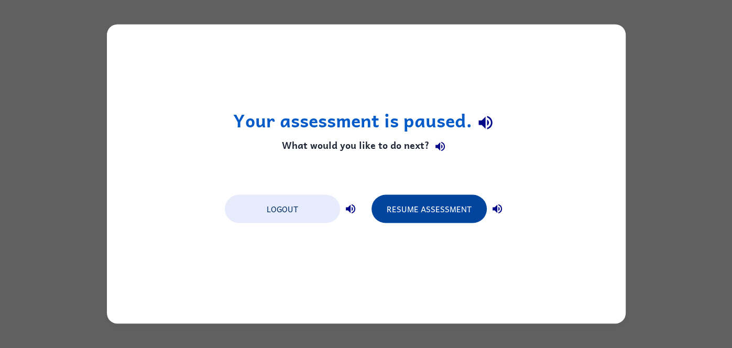
click at [438, 217] on button "Resume Assessment" at bounding box center [429, 209] width 115 height 28
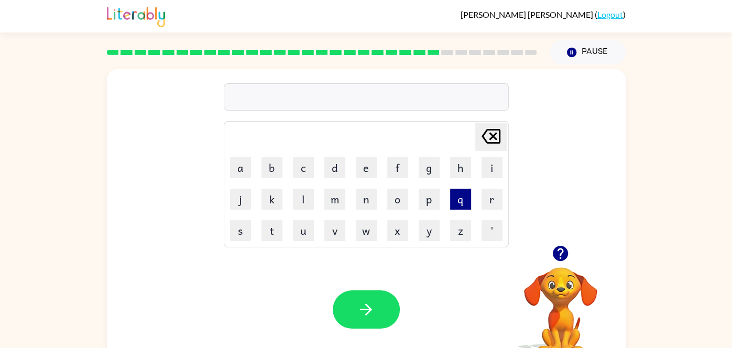
click at [450, 204] on button "q" at bounding box center [460, 199] width 21 height 21
type button "q"
click at [564, 258] on icon "button" at bounding box center [560, 253] width 15 height 15
click at [290, 97] on div at bounding box center [366, 96] width 285 height 27
click at [440, 266] on div "Your browser must support playing .mp4 files to use Literably. Please try using…" at bounding box center [366, 309] width 519 height 118
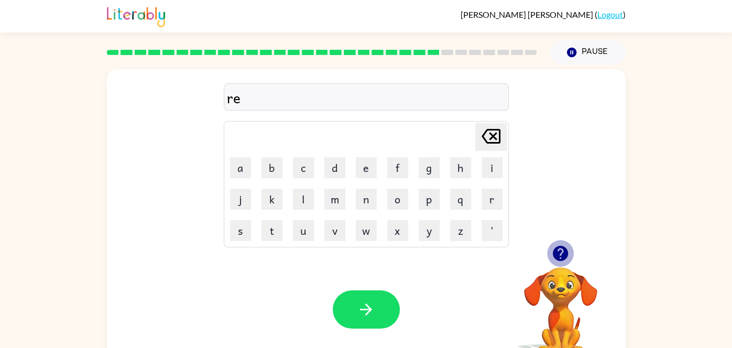
click at [561, 252] on icon "button" at bounding box center [560, 253] width 15 height 15
click at [275, 104] on div "re" at bounding box center [366, 97] width 279 height 22
click at [471, 274] on div "Your browser must support playing .mp4 files to use Literably. Please try using…" at bounding box center [366, 309] width 519 height 118
click at [556, 261] on icon "button" at bounding box center [560, 253] width 18 height 18
click at [244, 115] on div "[PERSON_NAME] last character input a b c d e f g h i j k l m n o p q r s t u v …" at bounding box center [366, 158] width 285 height 180
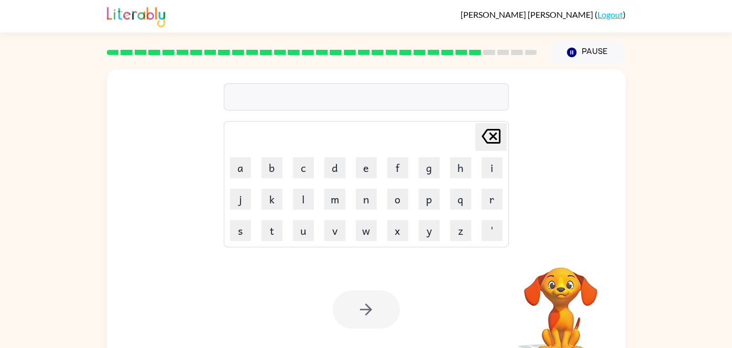
click at [300, 303] on div "Your browser must support playing .mp4 files to use Literably. Please try using…" at bounding box center [366, 309] width 519 height 118
